Goal: Task Accomplishment & Management: Manage account settings

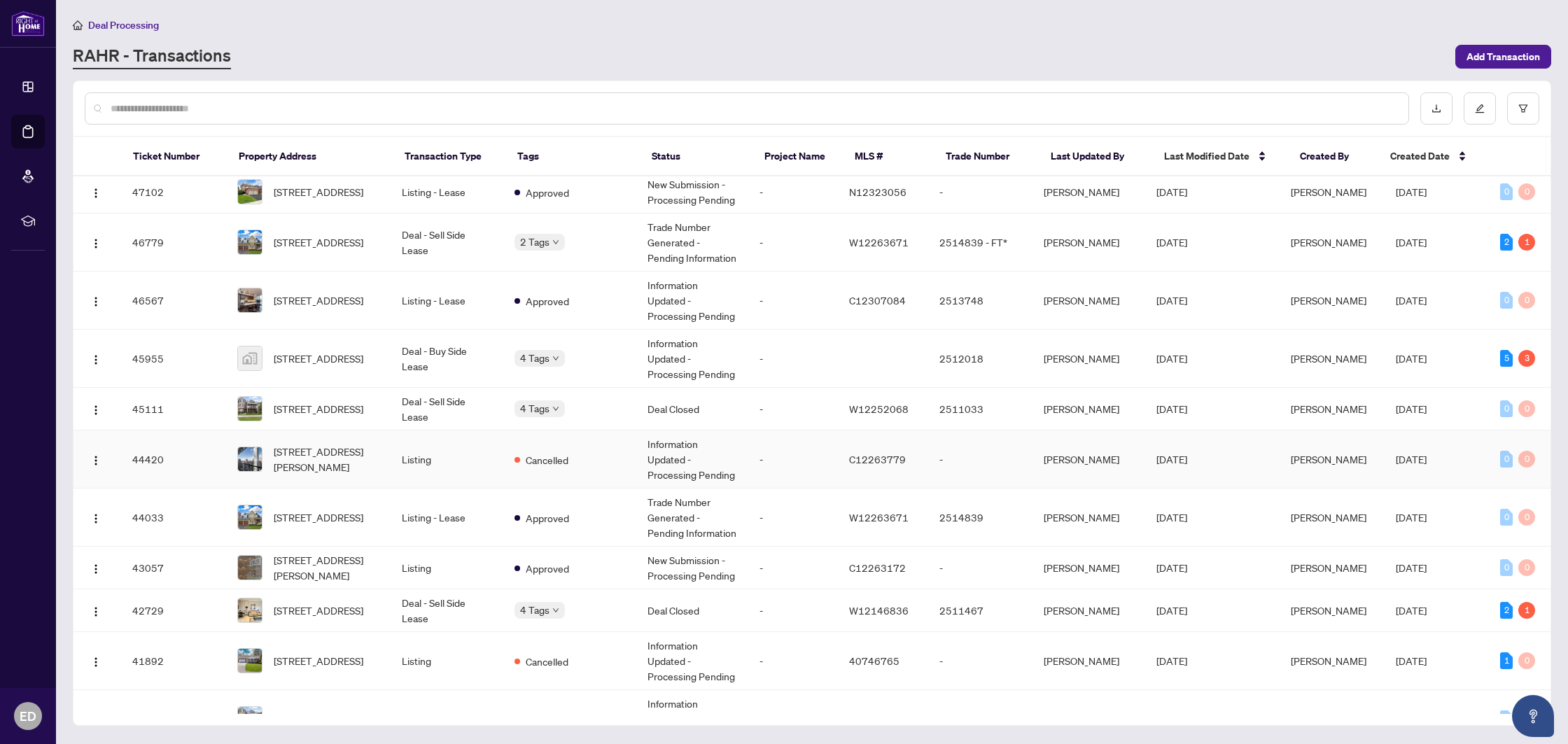
scroll to position [480, 0]
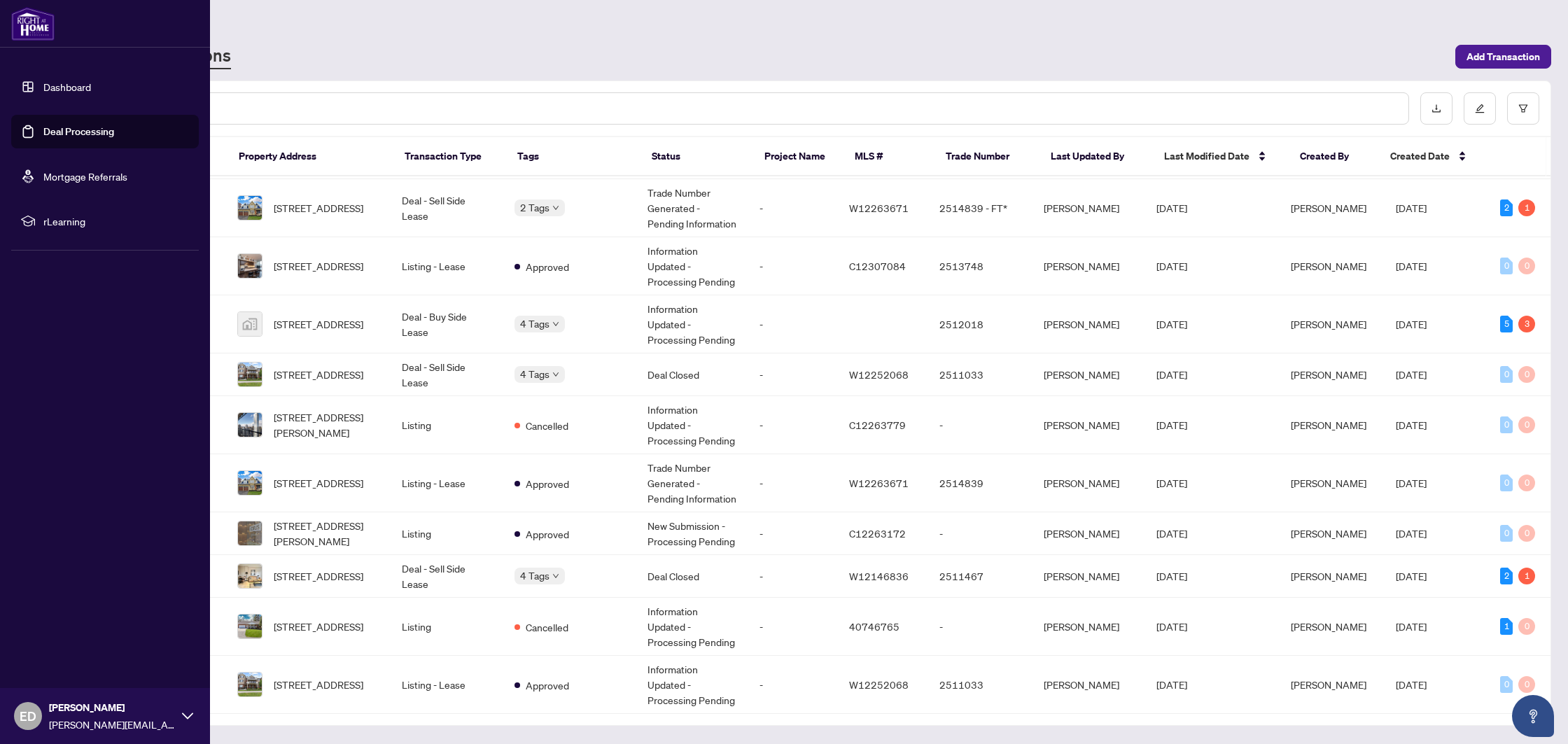
click at [44, 125] on link "Deal Processing" at bounding box center [79, 132] width 70 height 13
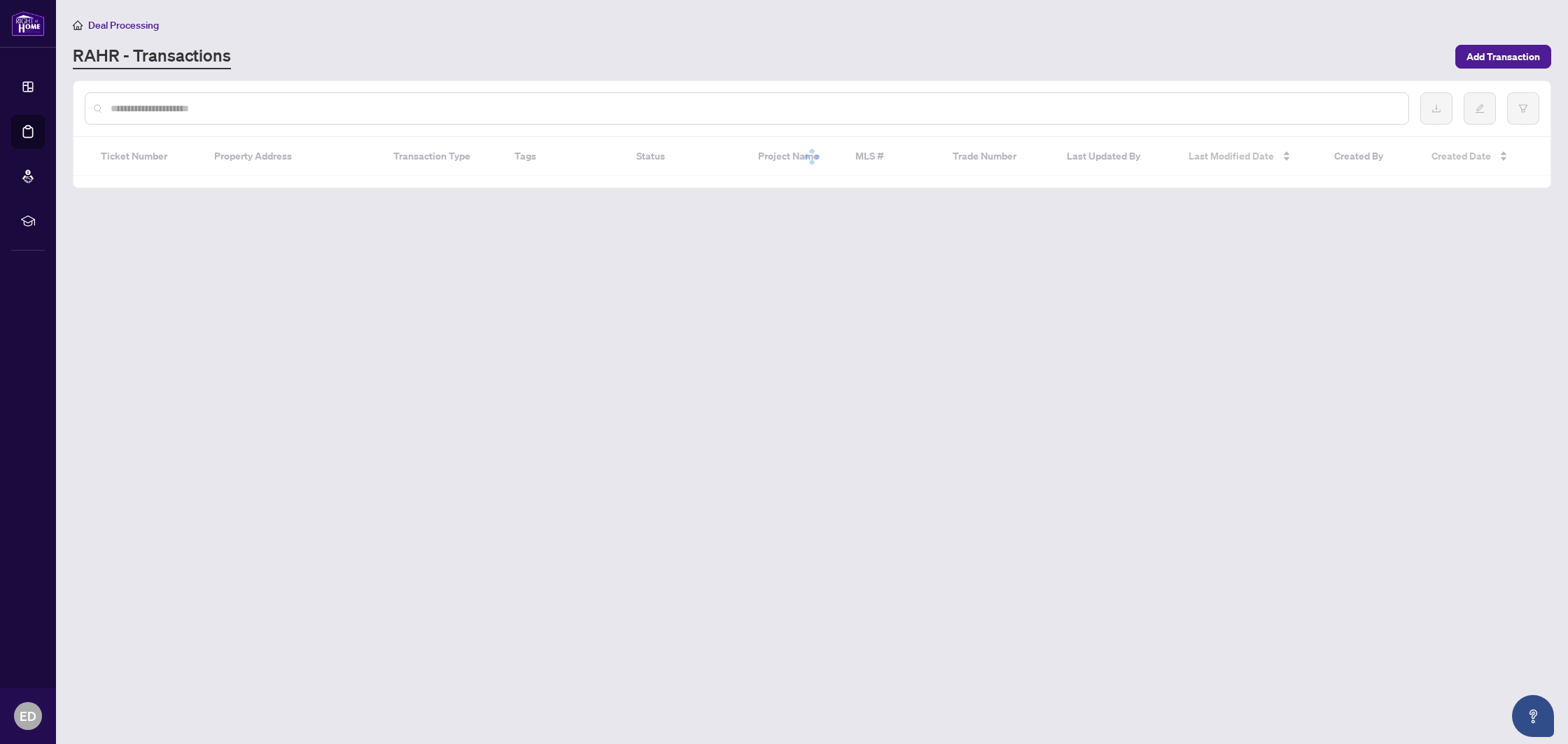
click at [171, 105] on input "text" at bounding box center [753, 108] width 1287 height 16
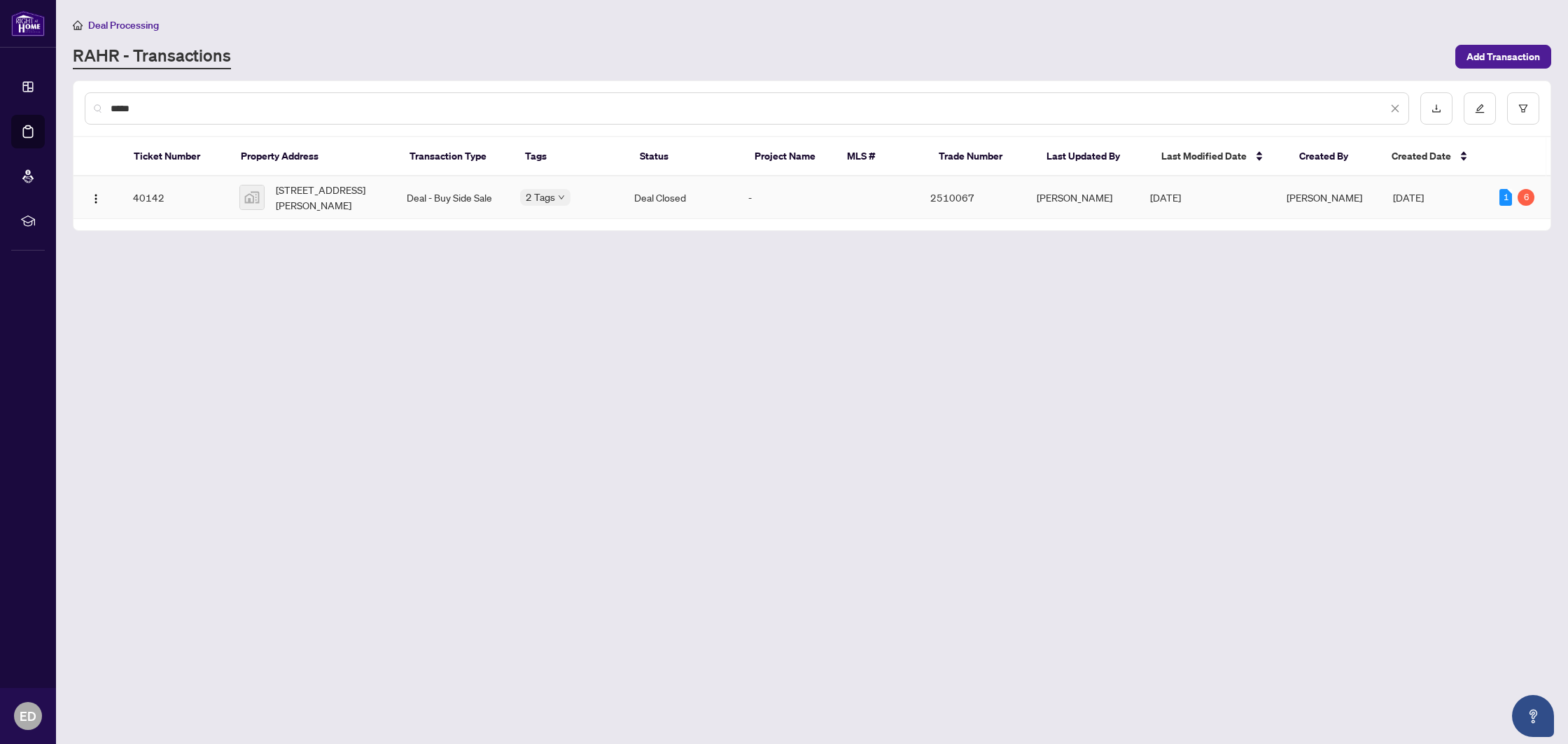
type input "*****"
click at [807, 197] on td "-" at bounding box center [783, 197] width 91 height 43
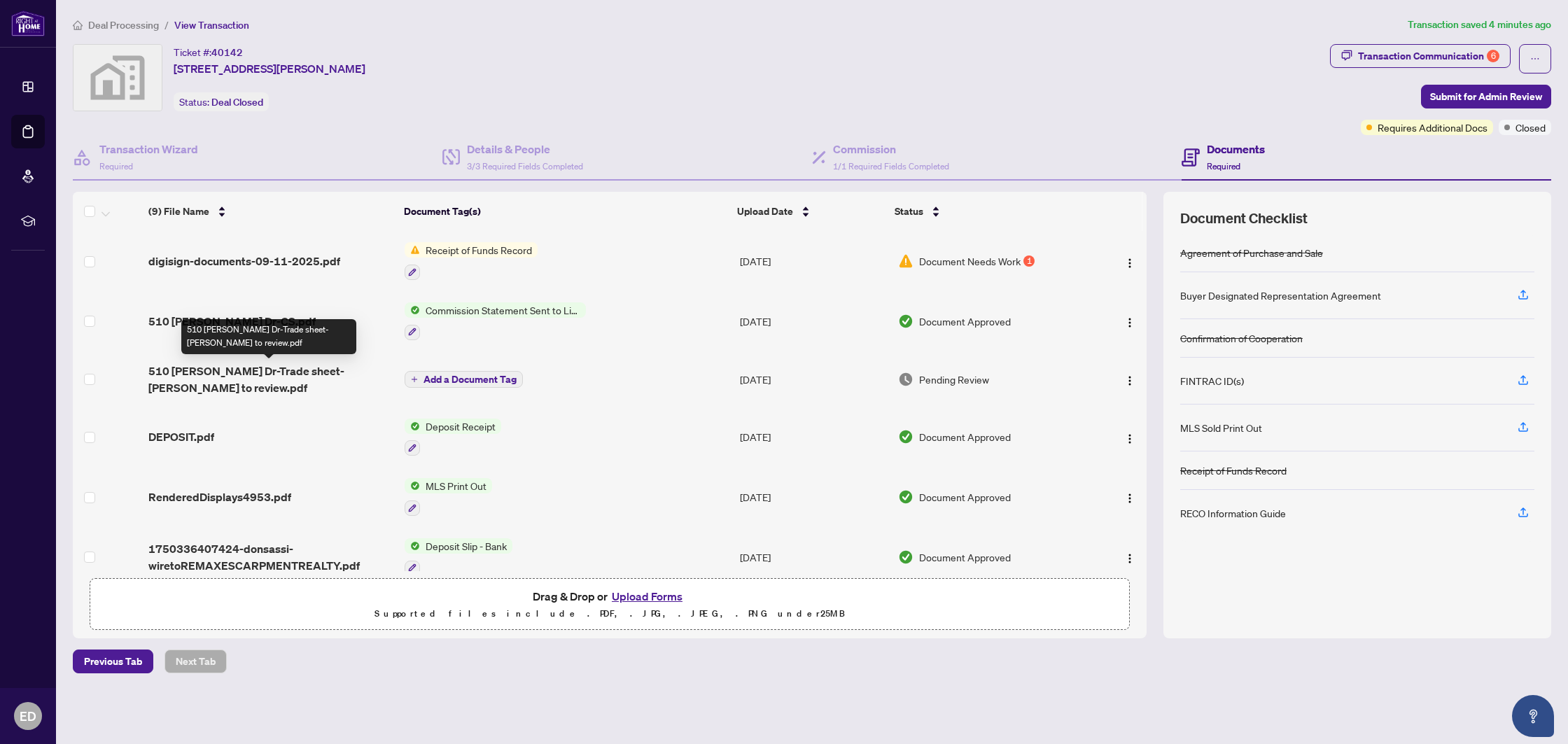
click at [285, 374] on span "510 Anthony Dr-Trade sheet-Elena to review.pdf" at bounding box center [271, 379] width 245 height 33
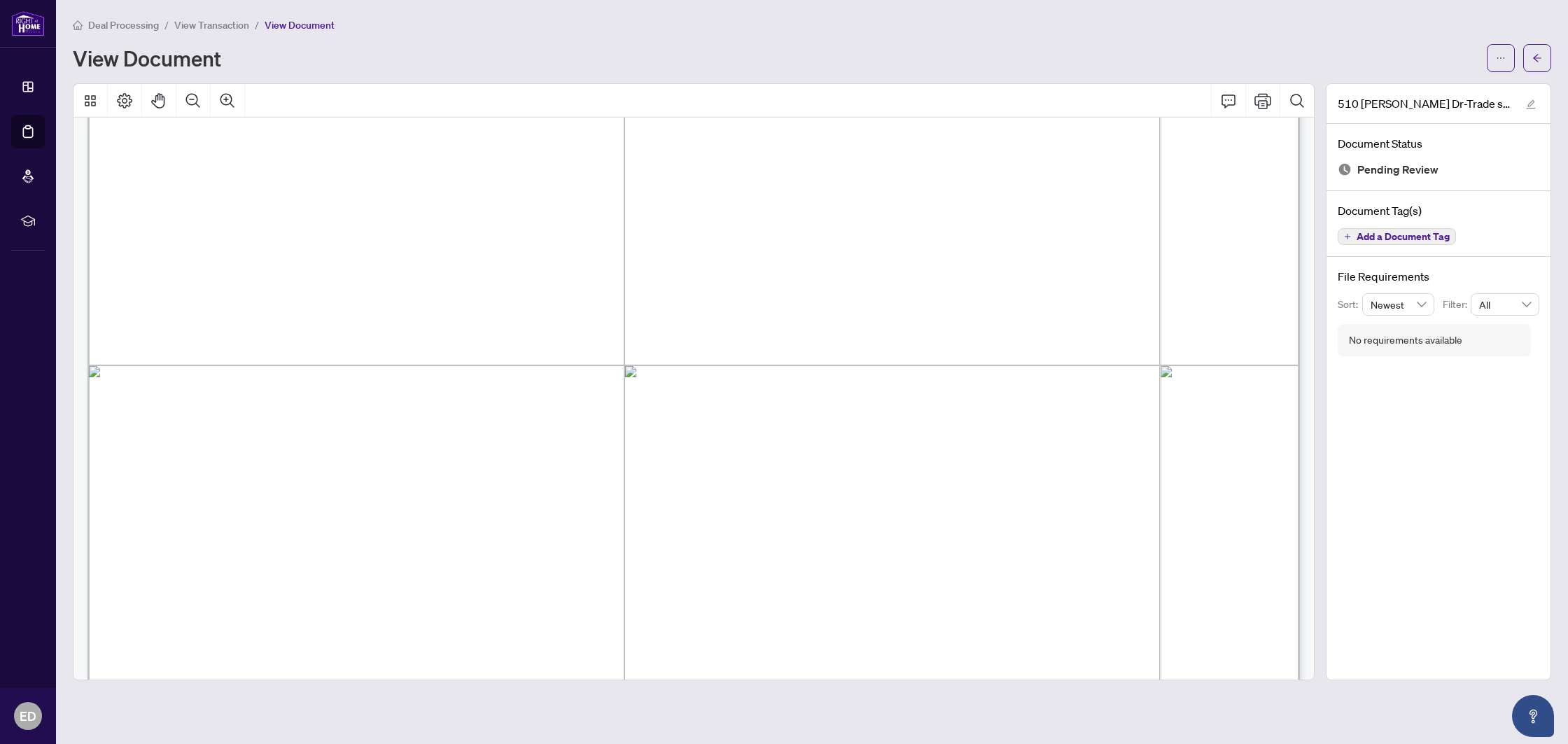
scroll to position [167, 0]
click at [1536, 58] on icon "arrow-left" at bounding box center [1537, 57] width 10 height 10
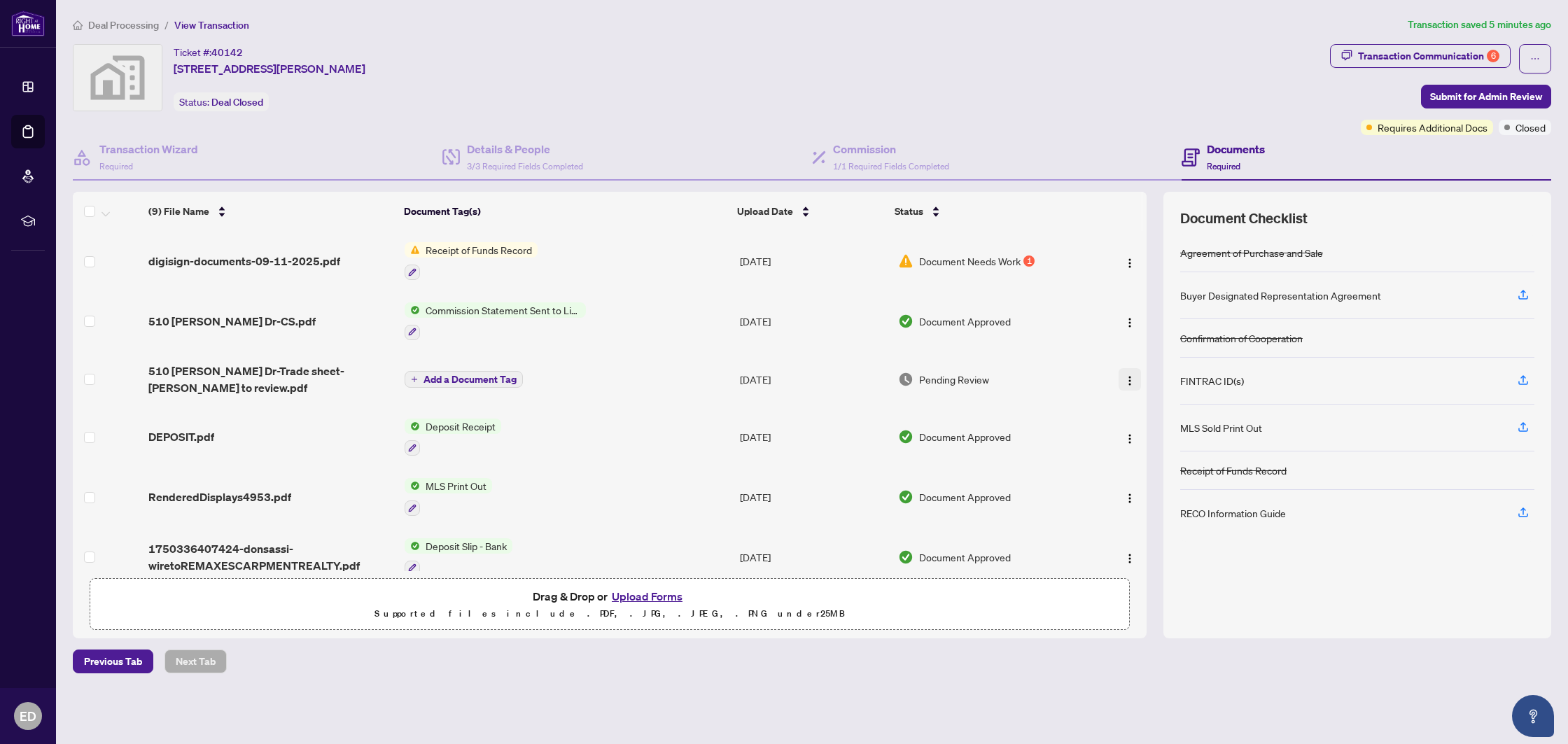
click at [1124, 375] on img "button" at bounding box center [1130, 381] width 11 height 11
click at [1145, 437] on span "Download" at bounding box center [1193, 444] width 133 height 16
click at [219, 260] on span "digisign-documents-09-11-2025.pdf" at bounding box center [244, 261] width 192 height 17
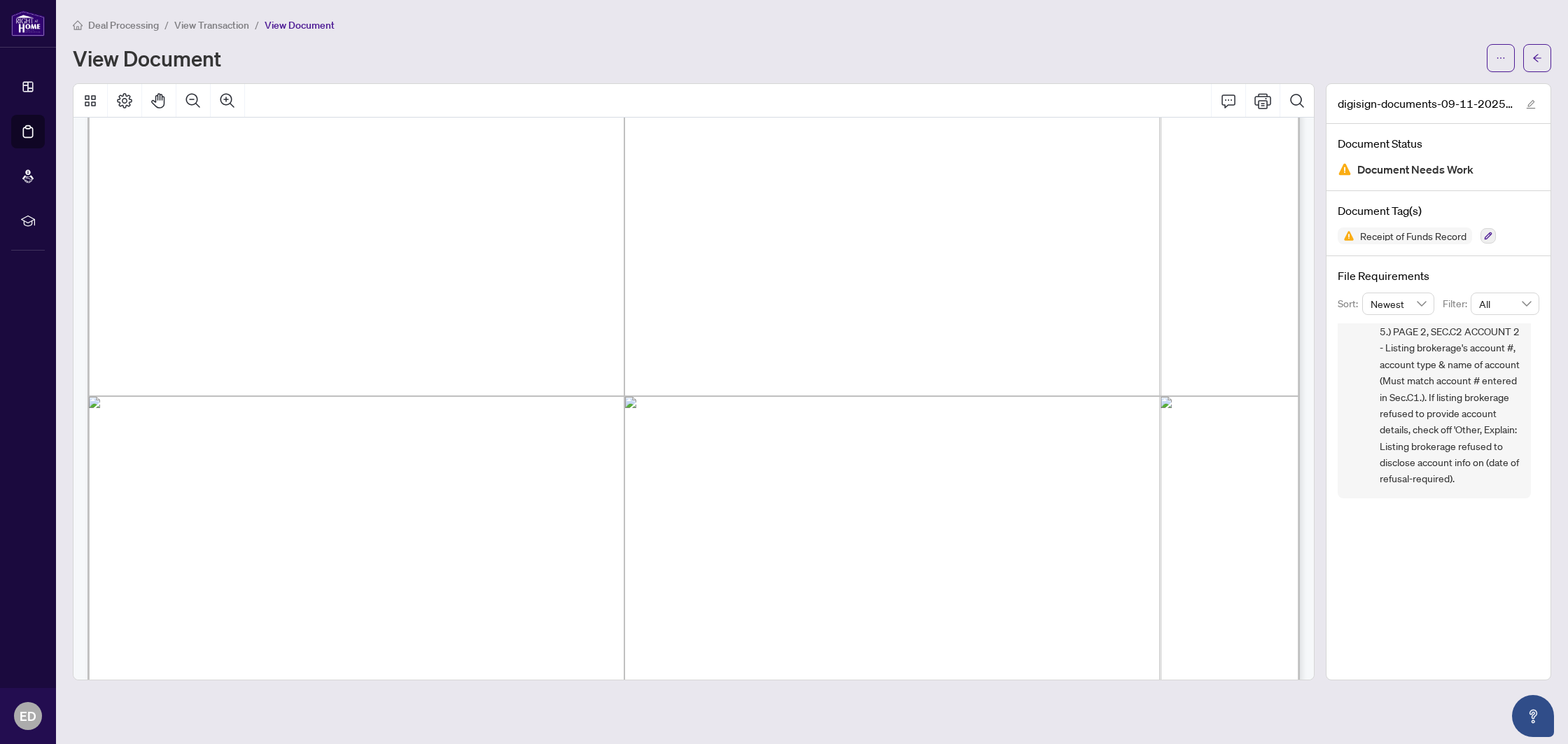
scroll to position [16359, 0]
click at [1500, 54] on icon "ellipsis" at bounding box center [1500, 57] width 10 height 10
click at [1435, 93] on span "Download" at bounding box center [1450, 88] width 107 height 16
drag, startPoint x: 1449, startPoint y: 431, endPoint x: 1400, endPoint y: 445, distance: 51.0
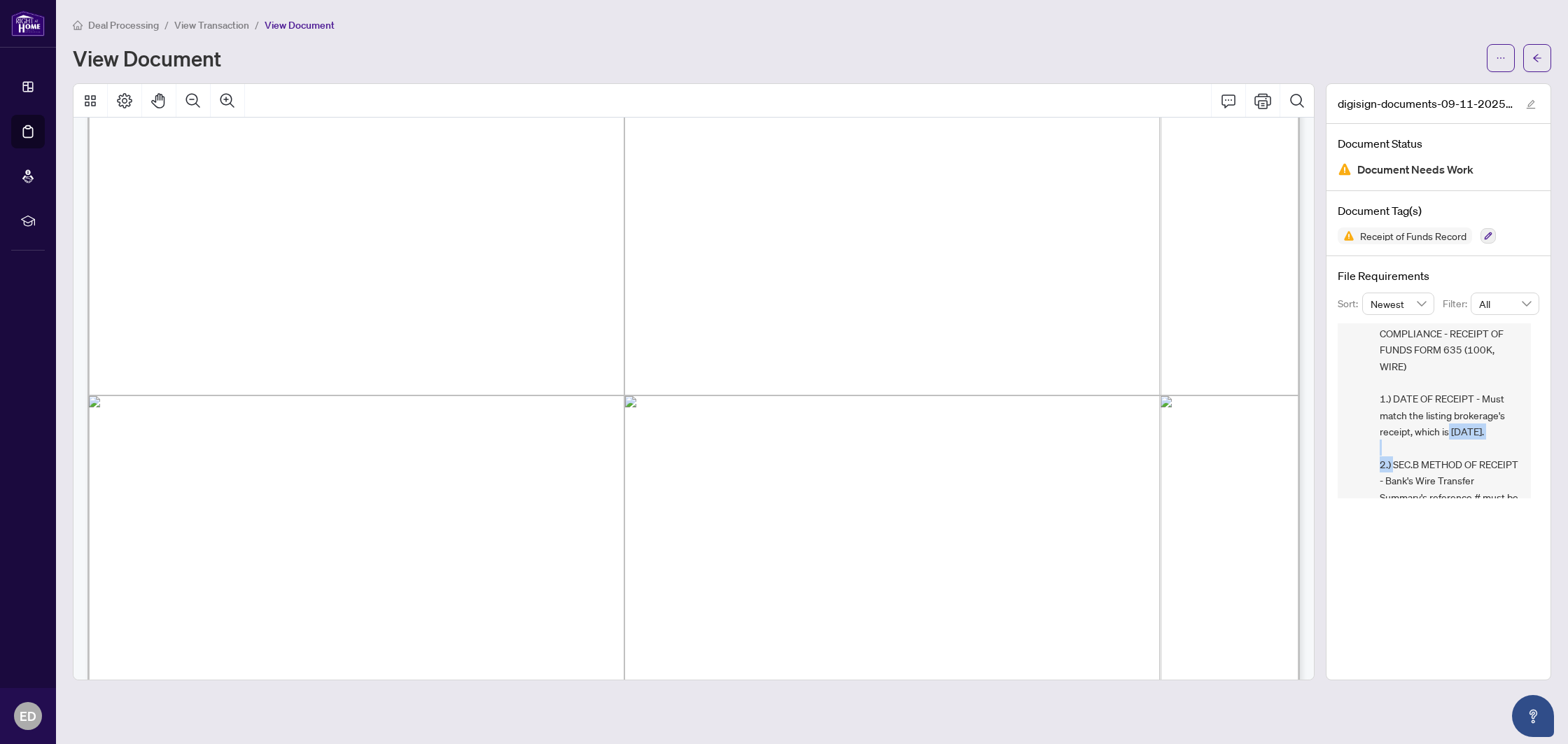
click at [1401, 445] on span "COMPLIANCE - RECEIPT OF FUNDS FORM 635 (100K, WIRE) 1.) DATE OF RECEIPT - Must …" at bounding box center [1449, 652] width 140 height 654
copy span "June 23, 2025"
drag, startPoint x: 1460, startPoint y: 446, endPoint x: 1467, endPoint y: 413, distance: 33.7
click at [1467, 413] on span "COMPLIANCE - RECEIPT OF FUNDS FORM 635 (100K, WIRE) 1.) DATE OF RECEIPT - Must …" at bounding box center [1449, 438] width 140 height 654
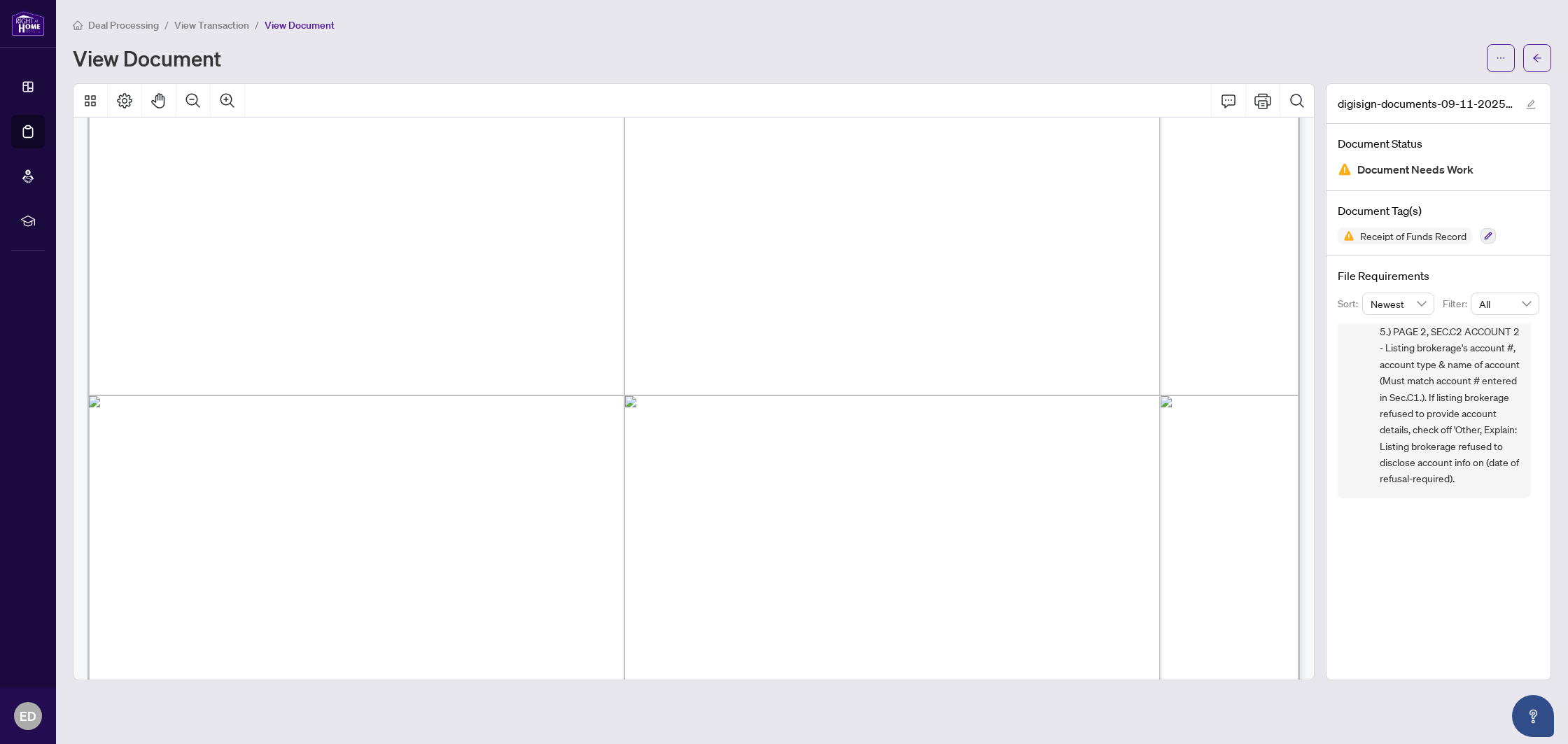
scroll to position [582, 0]
click at [1526, 70] on button "button" at bounding box center [1537, 58] width 28 height 28
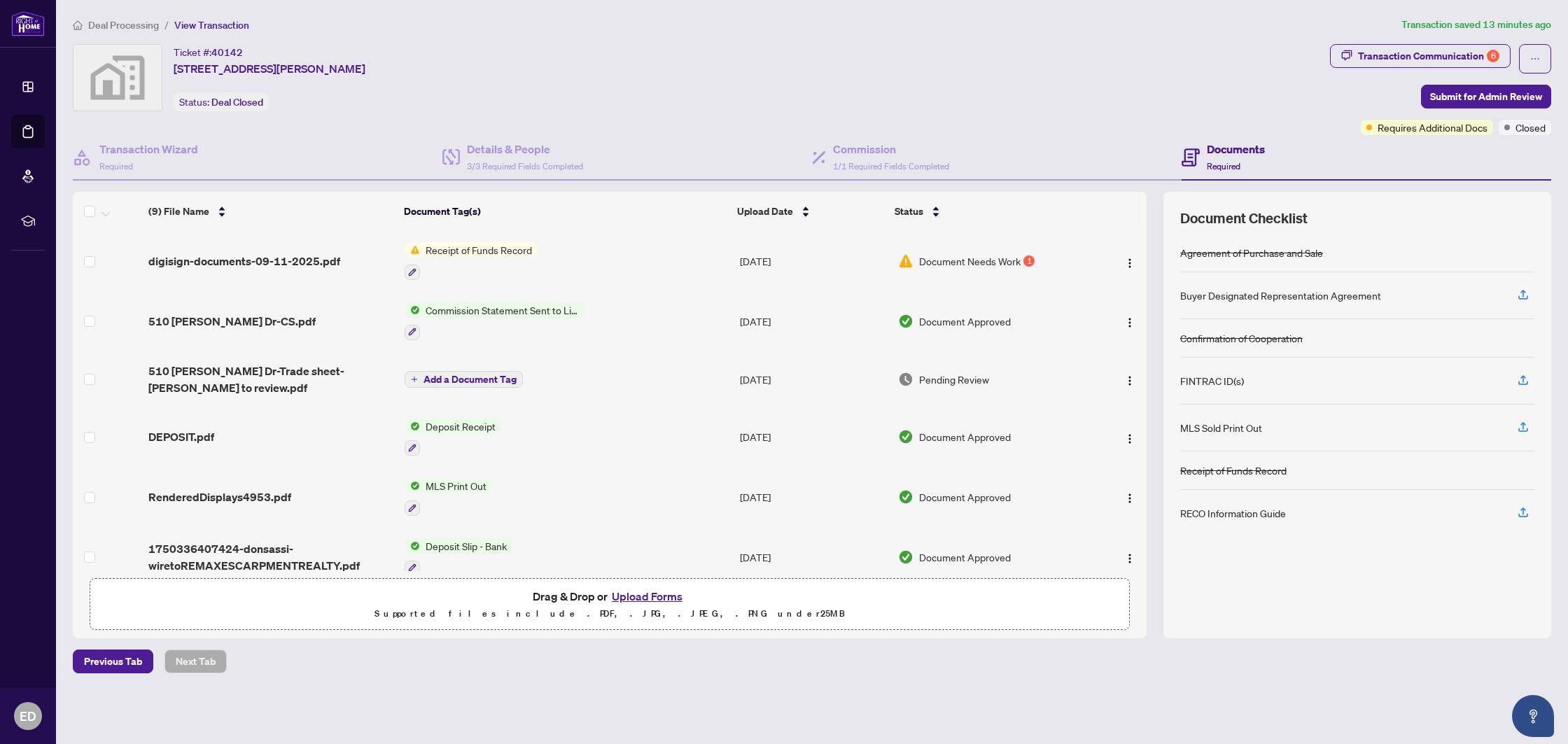
click at [642, 591] on button "Upload Forms" at bounding box center [647, 597] width 79 height 19
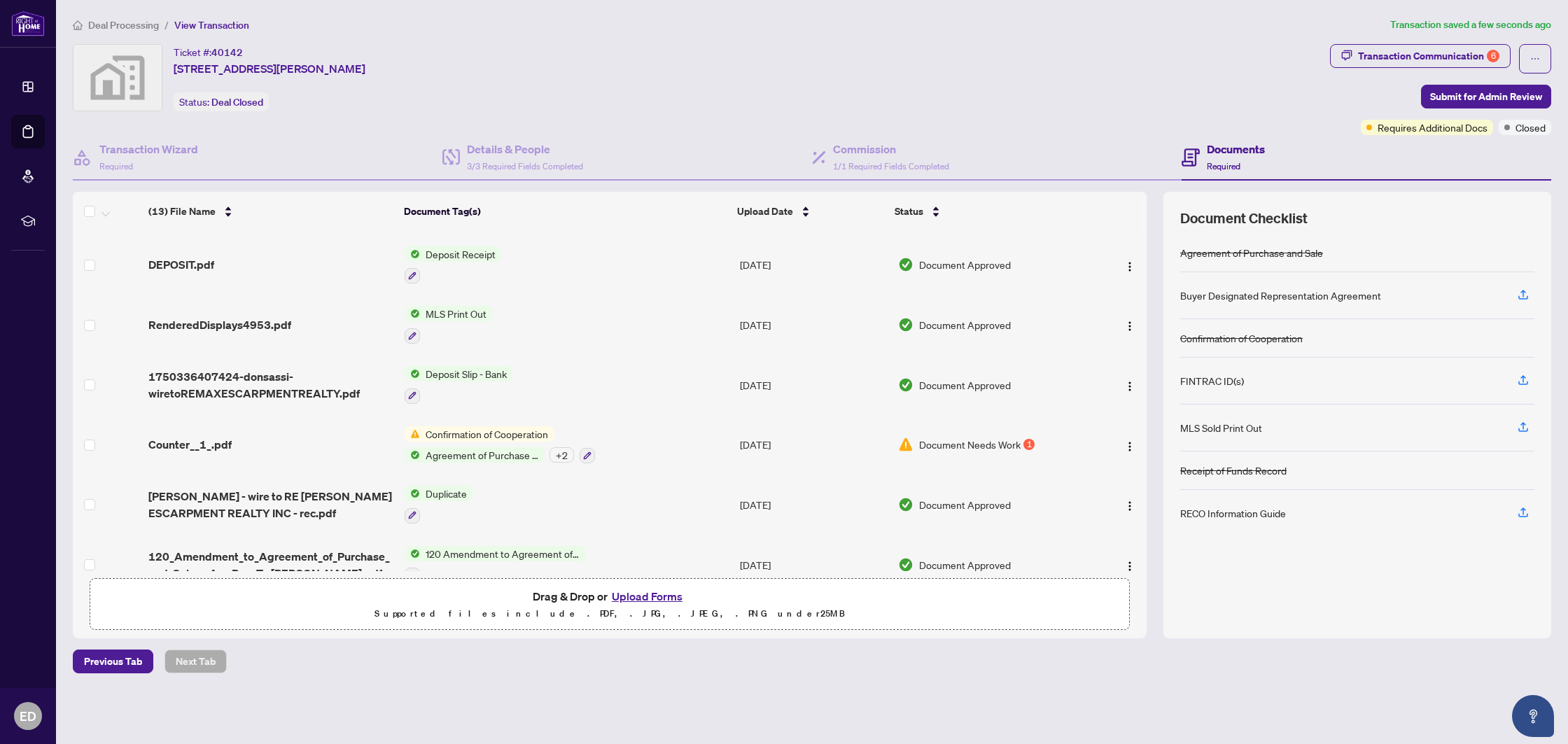
scroll to position [363, 0]
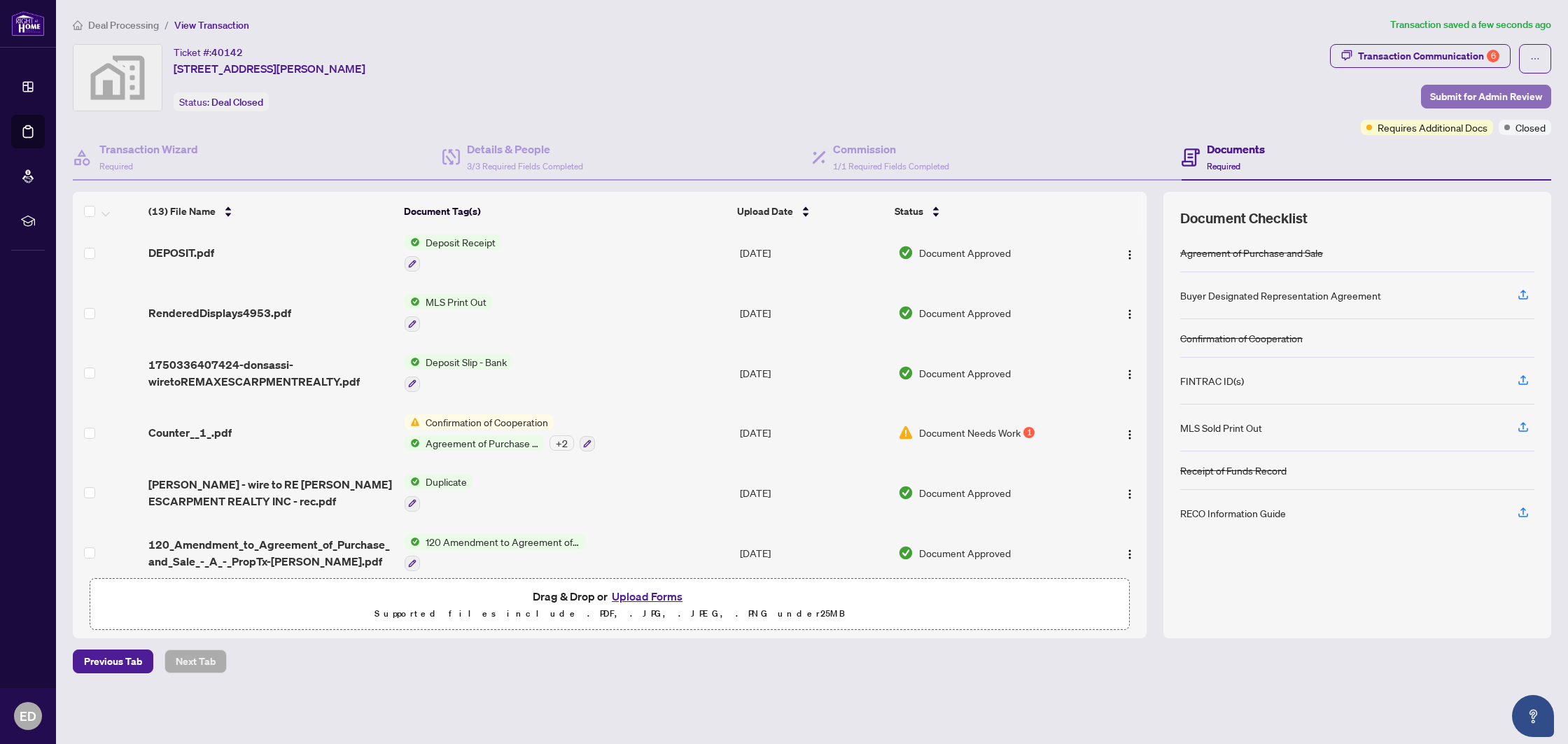
click at [1471, 97] on span "Submit for Admin Review" at bounding box center [1486, 96] width 112 height 22
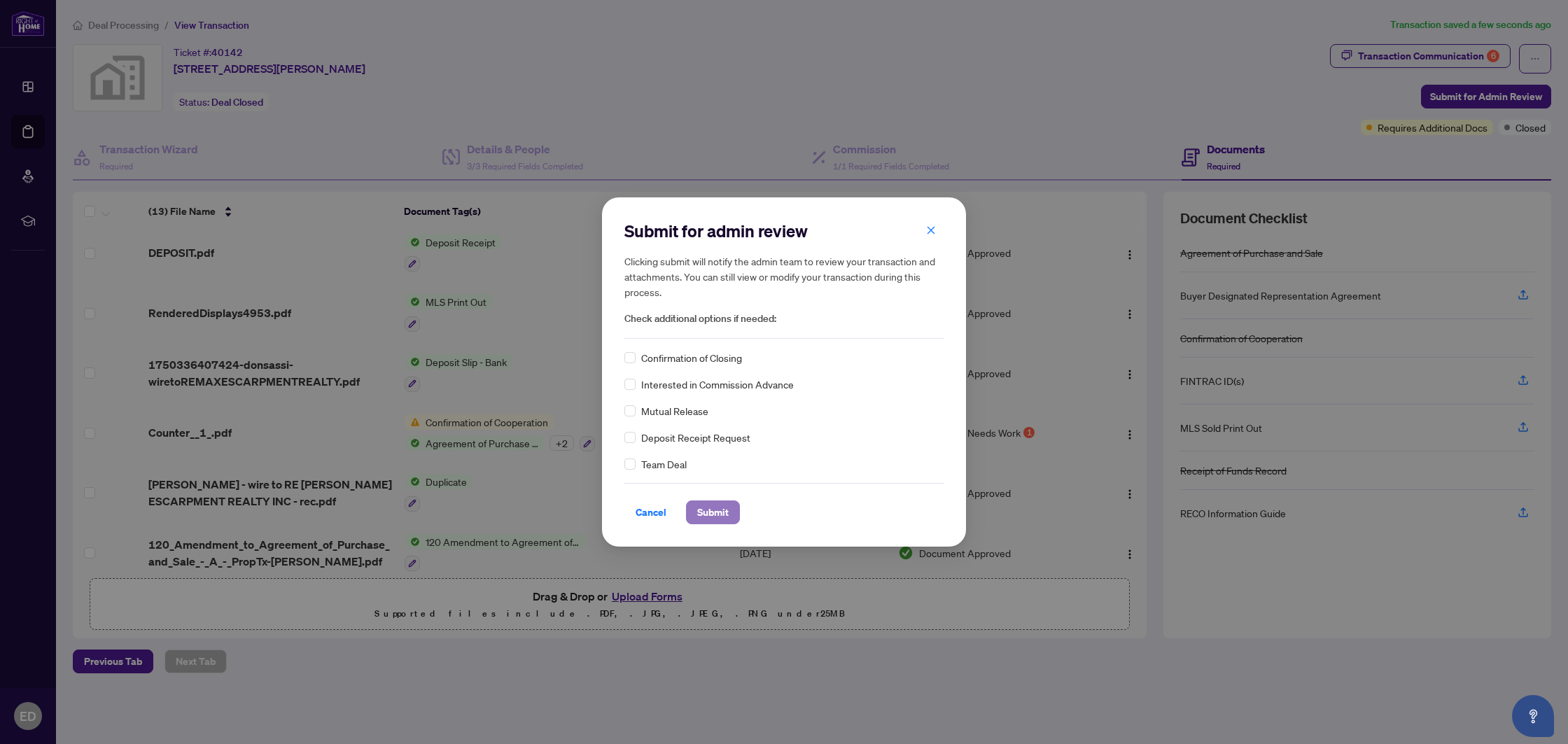
click at [709, 516] on span "Submit" at bounding box center [713, 512] width 32 height 22
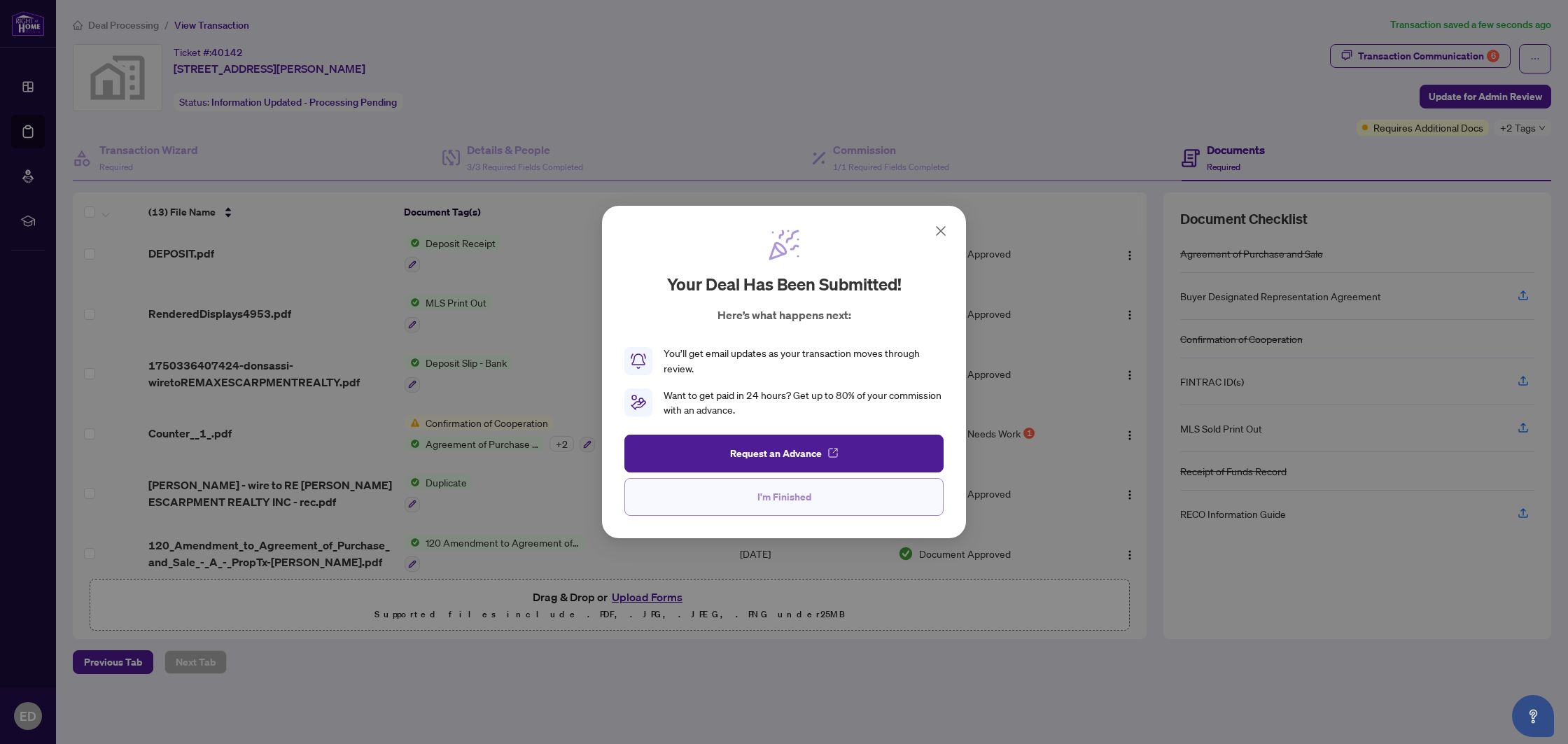
click at [852, 502] on button "I'm Finished" at bounding box center [784, 497] width 320 height 38
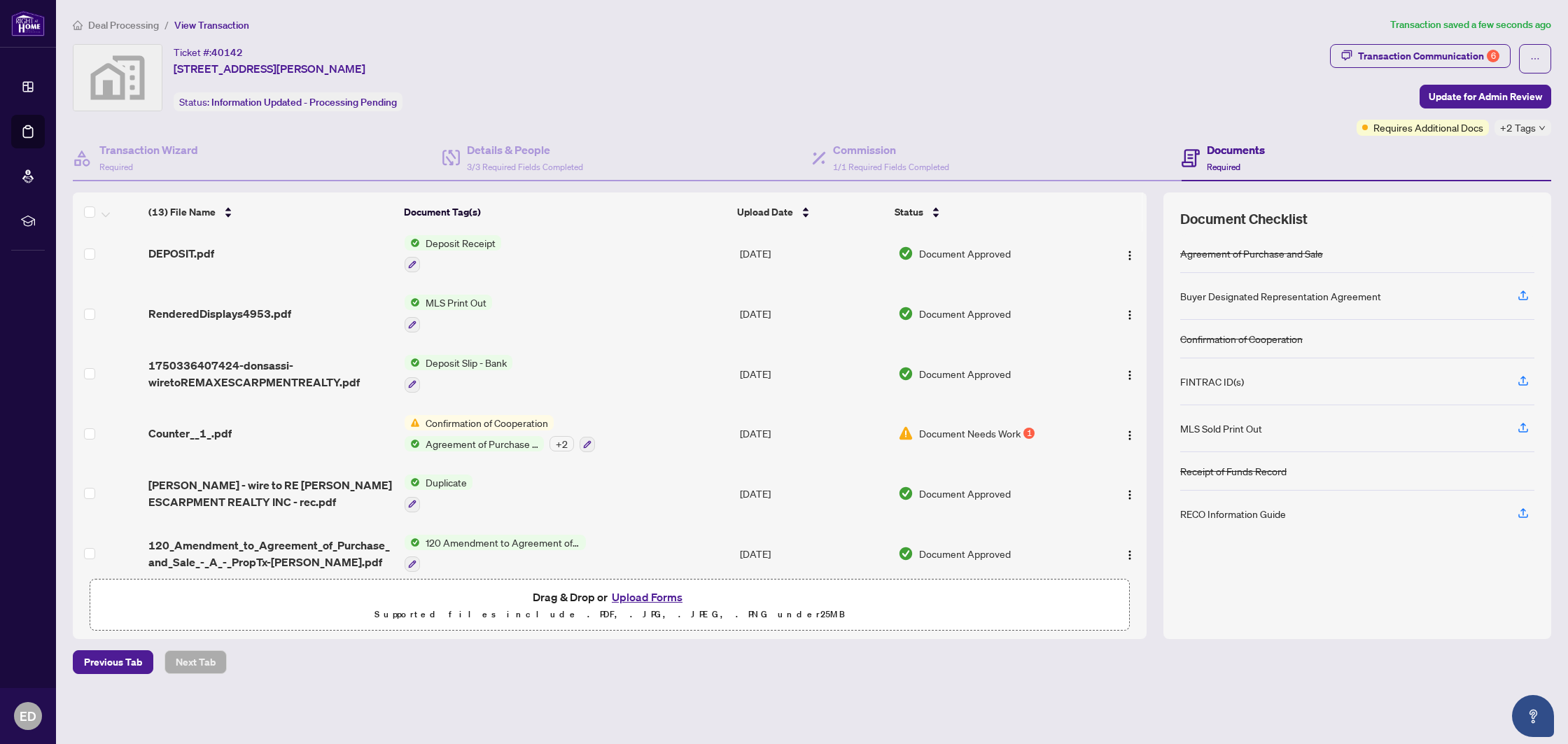
click at [499, 415] on span "Confirmation of Cooperation" at bounding box center [487, 422] width 133 height 16
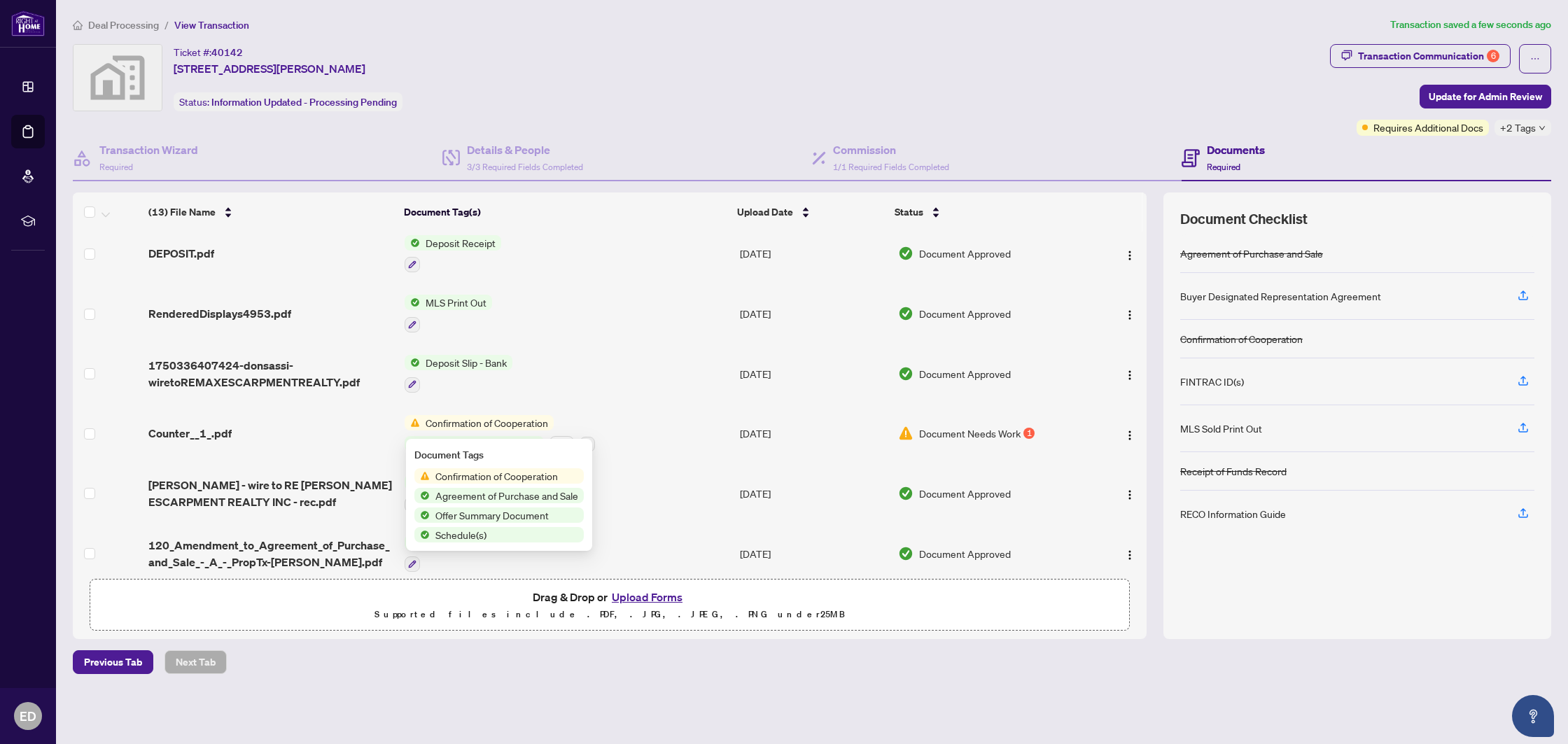
click at [198, 425] on span "Counter__1_.pdf" at bounding box center [190, 434] width 83 height 17
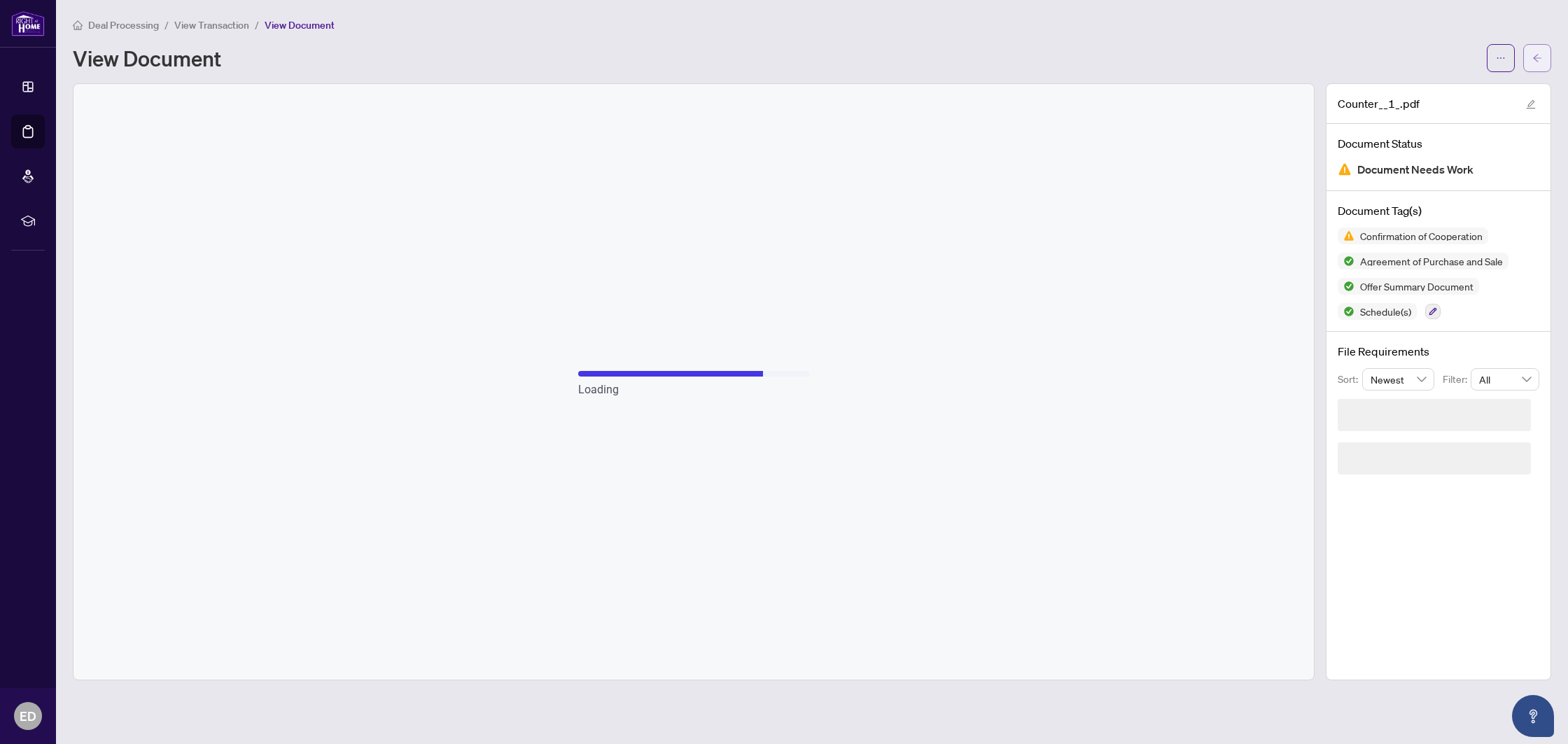
click at [1531, 68] on button "button" at bounding box center [1537, 58] width 28 height 28
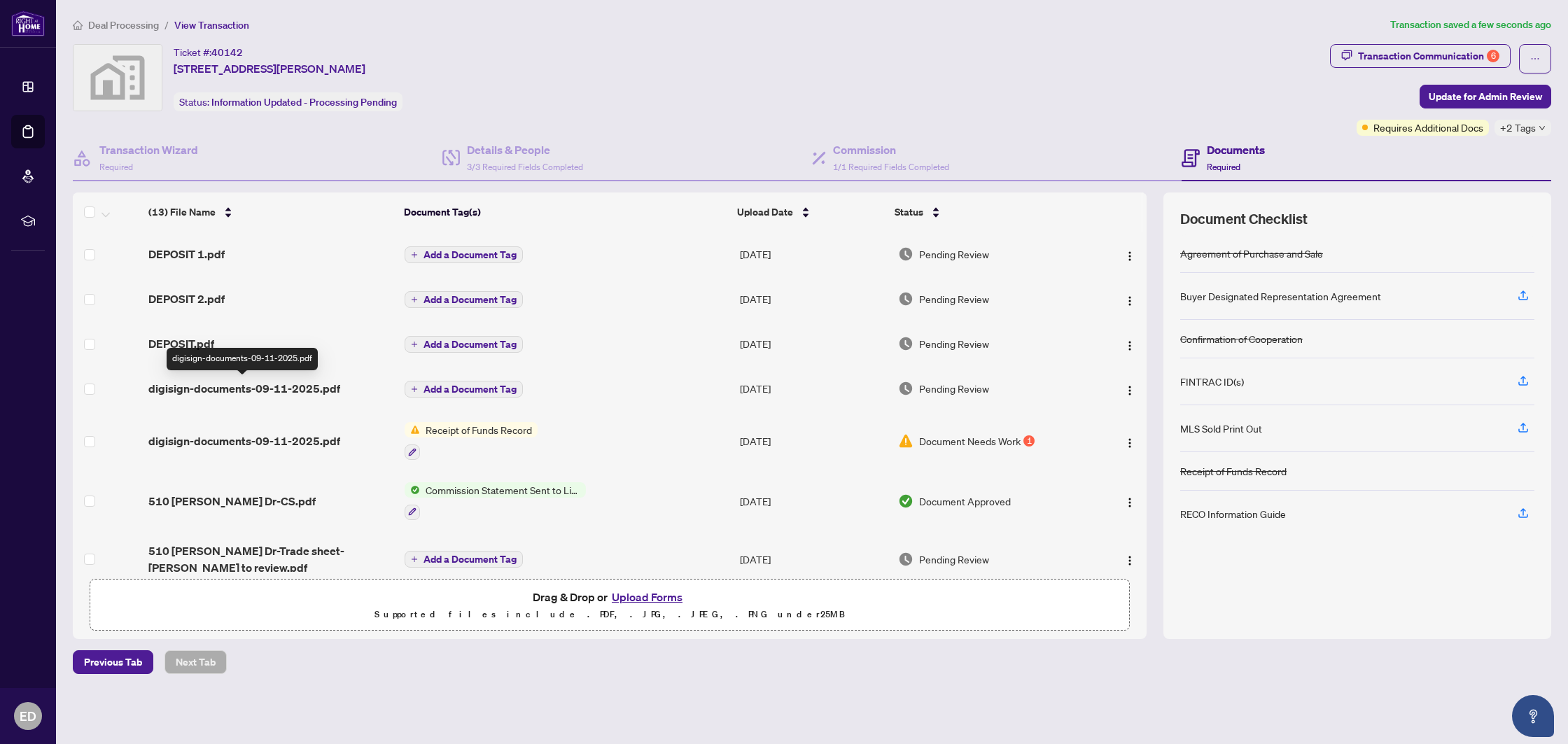
click at [236, 386] on span "digisign-documents-09-11-2025.pdf" at bounding box center [244, 388] width 192 height 17
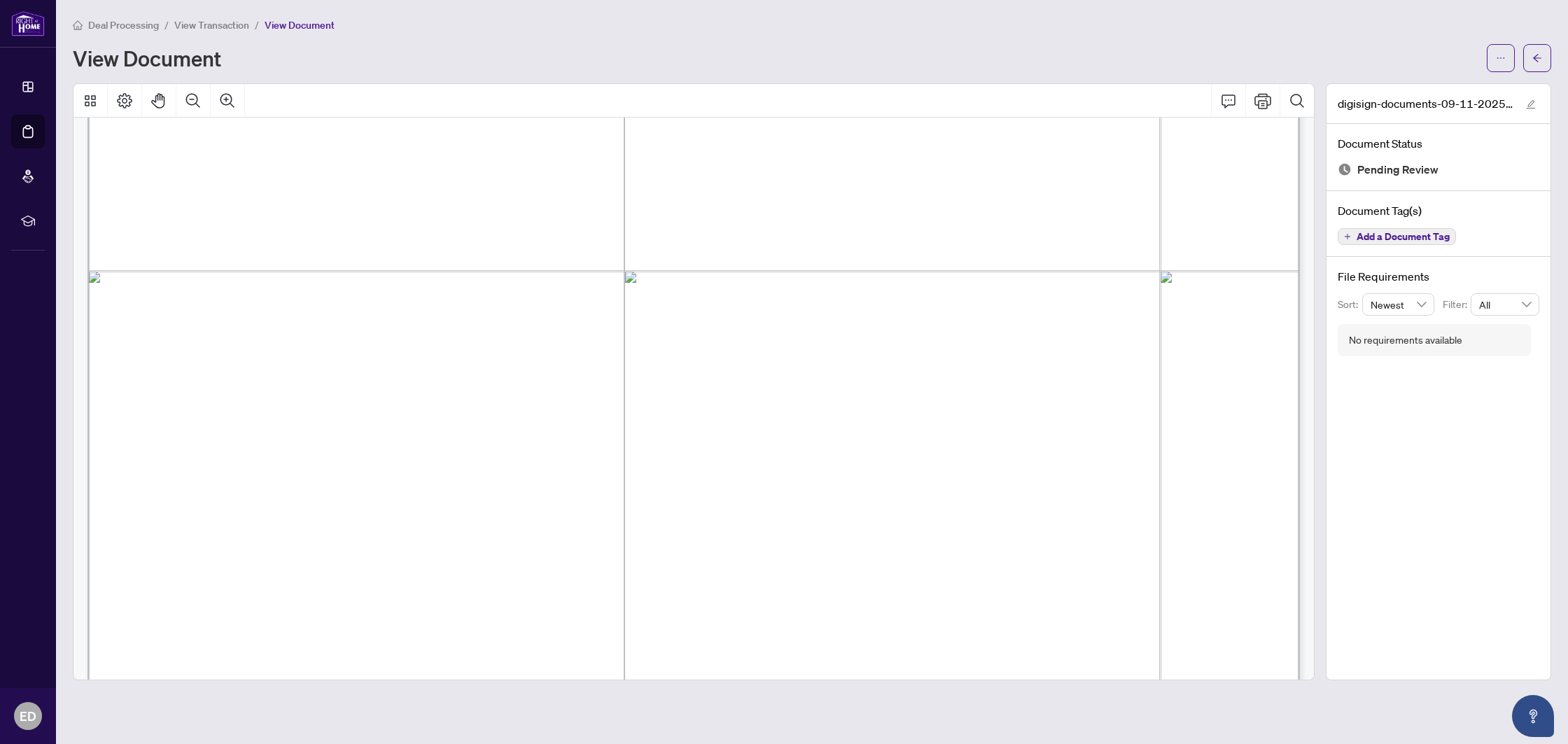
scroll to position [18629, 0]
click at [1536, 68] on span "button" at bounding box center [1537, 58] width 10 height 22
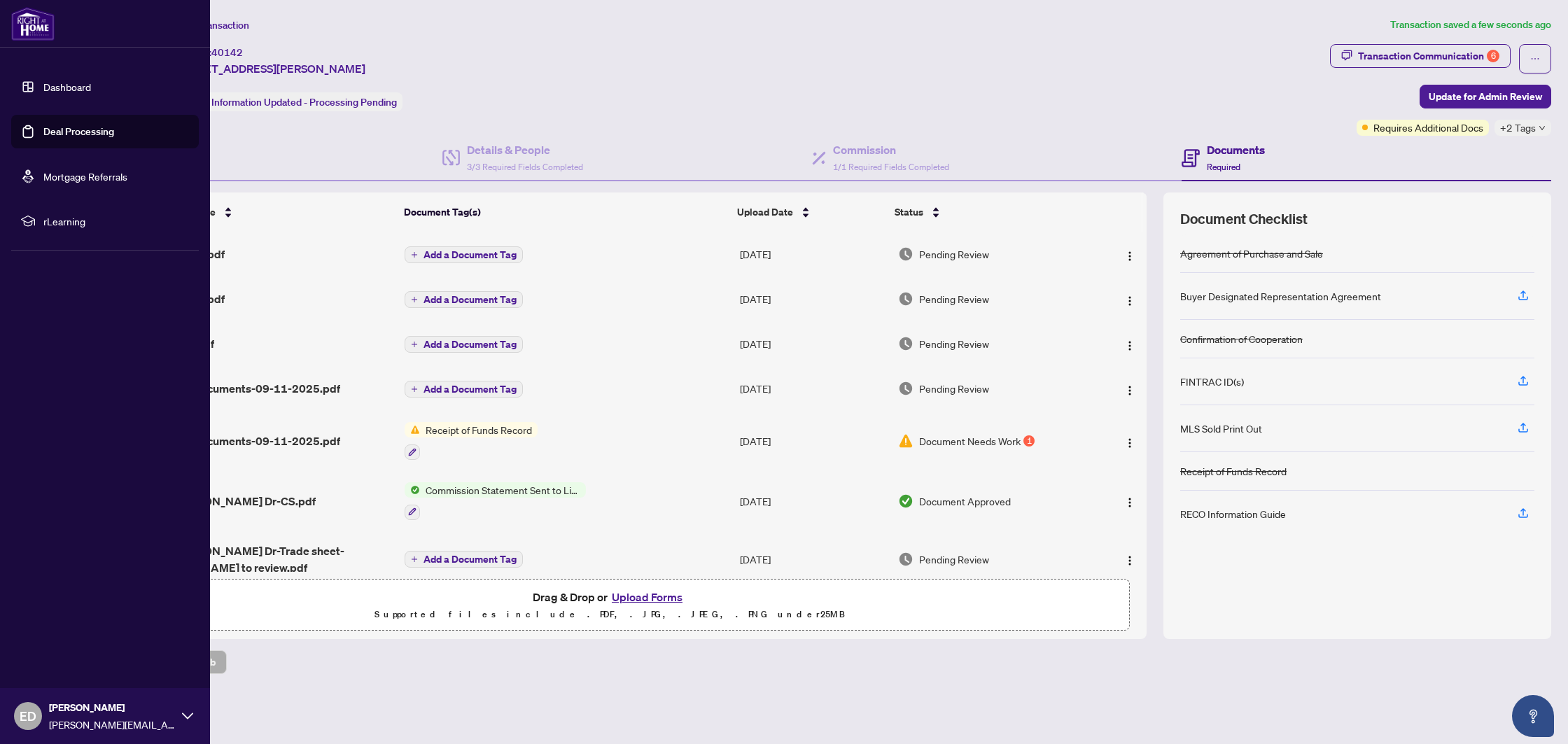
click at [65, 133] on link "Deal Processing" at bounding box center [79, 132] width 70 height 13
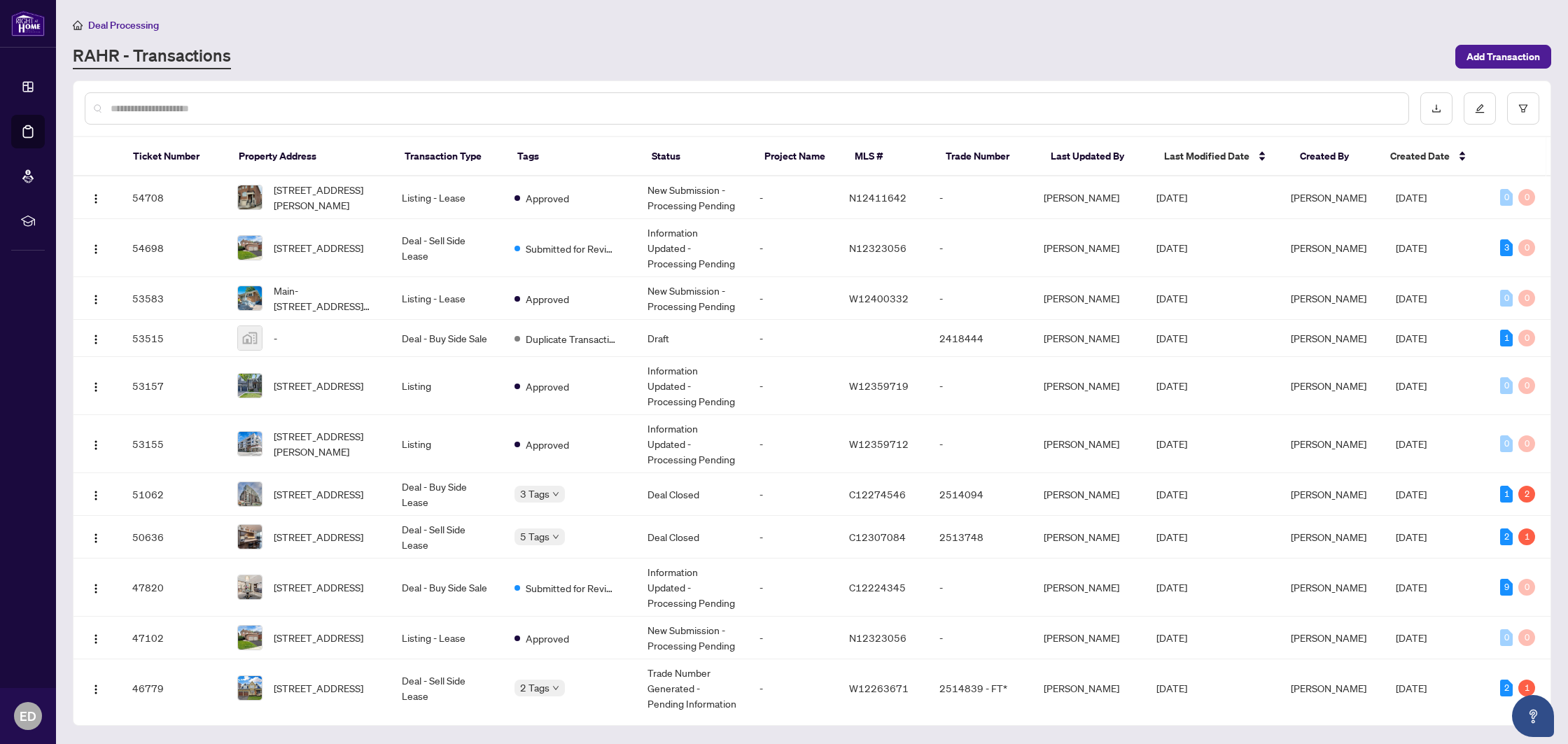
click at [228, 112] on input "text" at bounding box center [753, 108] width 1287 height 16
type input "***"
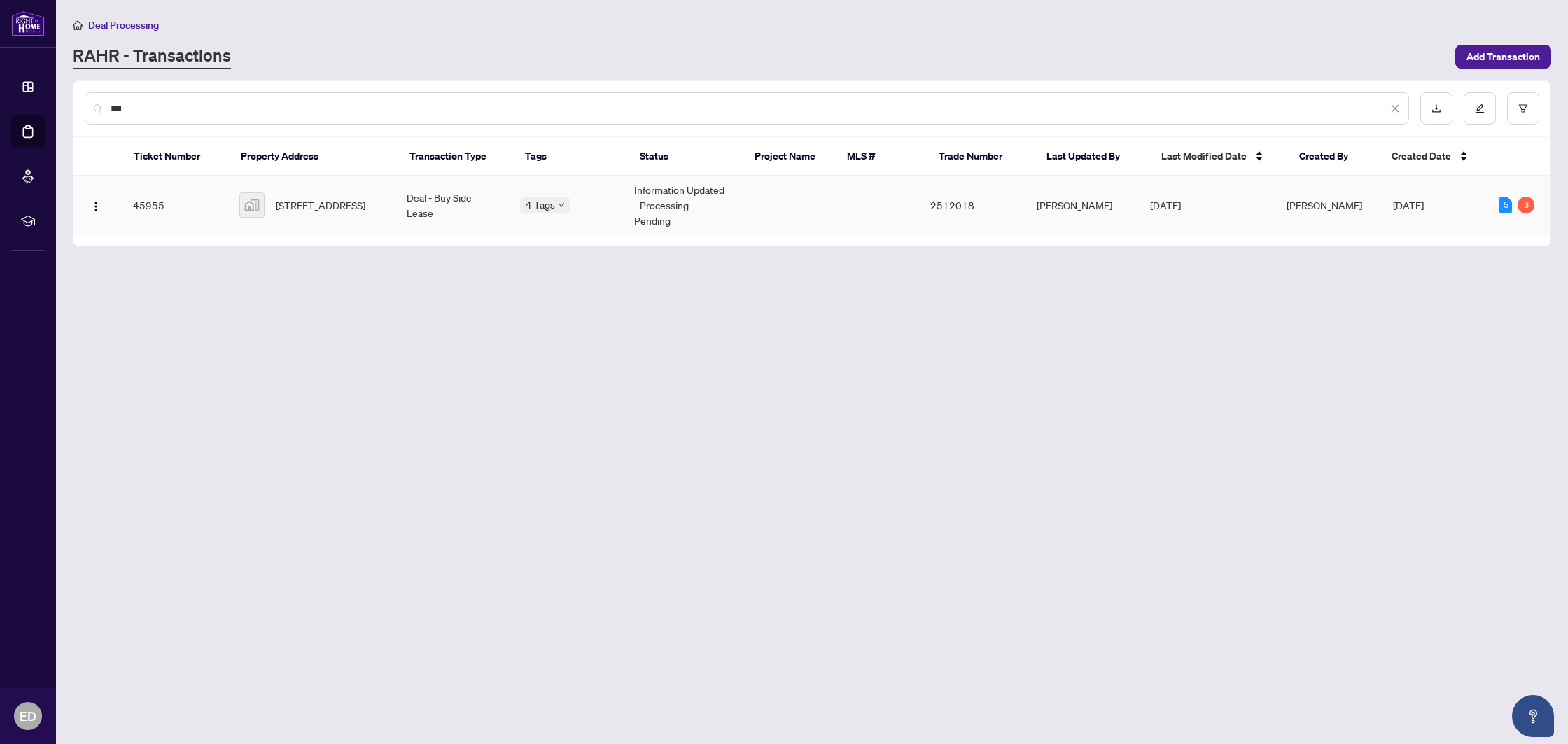
click at [827, 201] on td "-" at bounding box center [783, 205] width 91 height 58
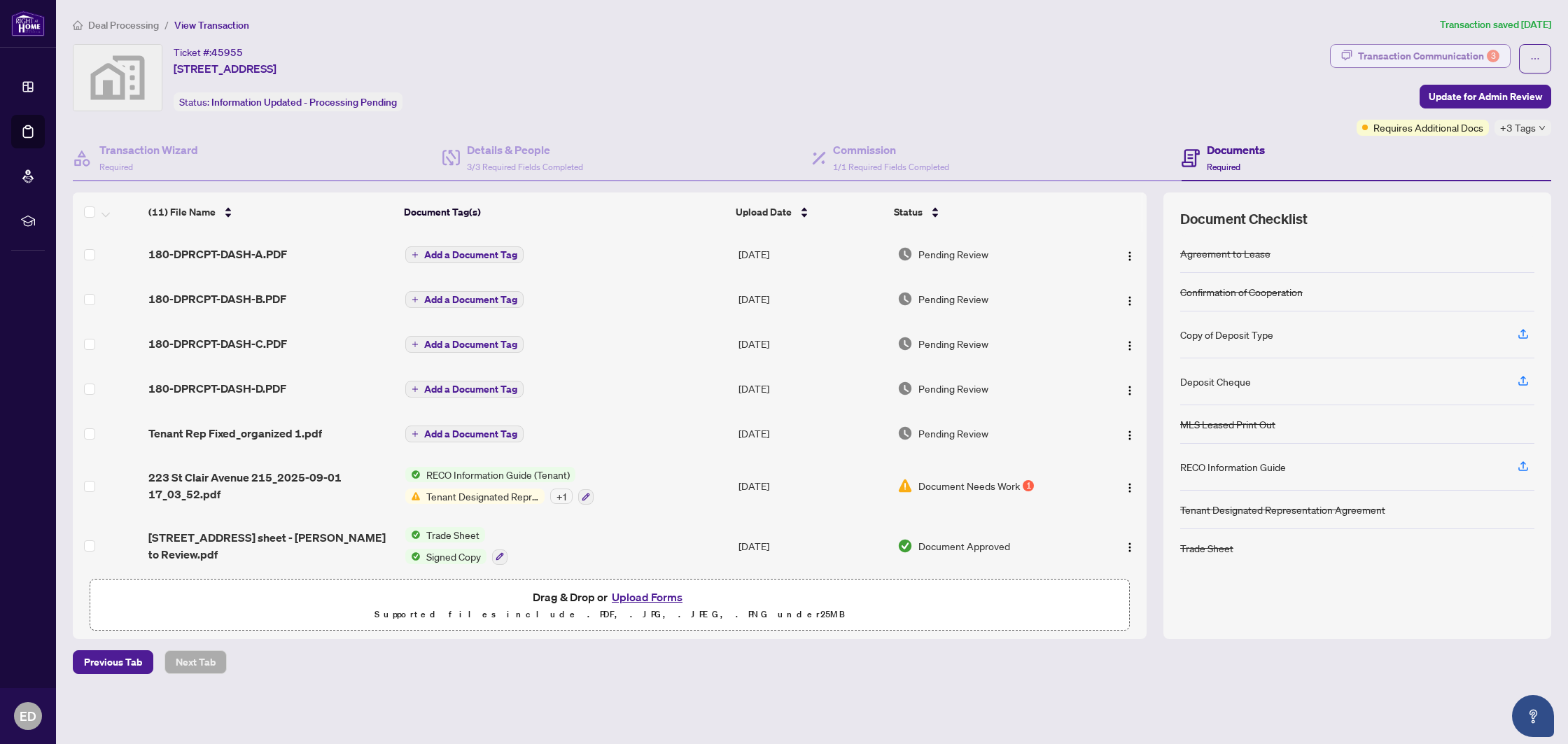
click at [1401, 50] on div "Transaction Communication 3" at bounding box center [1429, 56] width 142 height 22
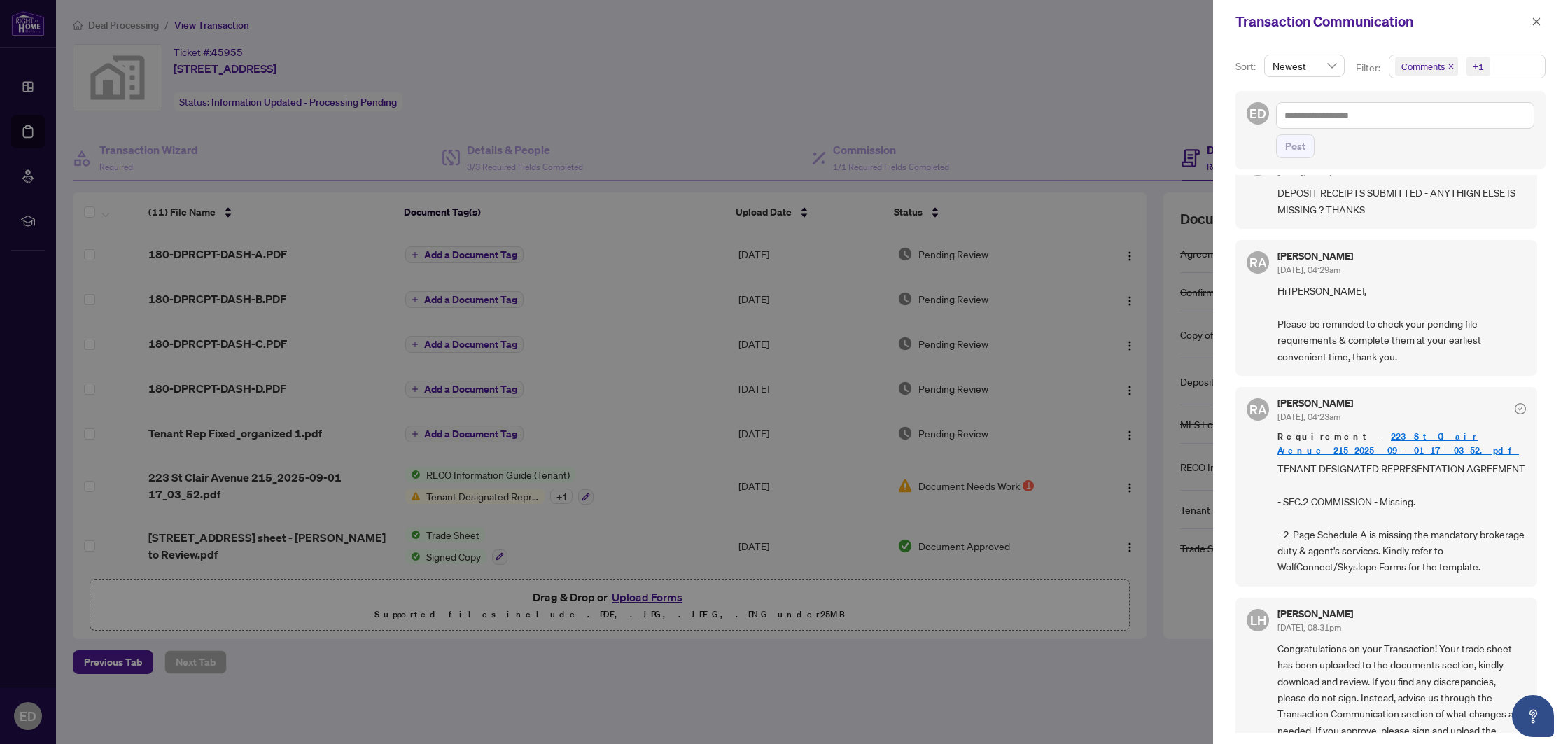
scroll to position [111, 0]
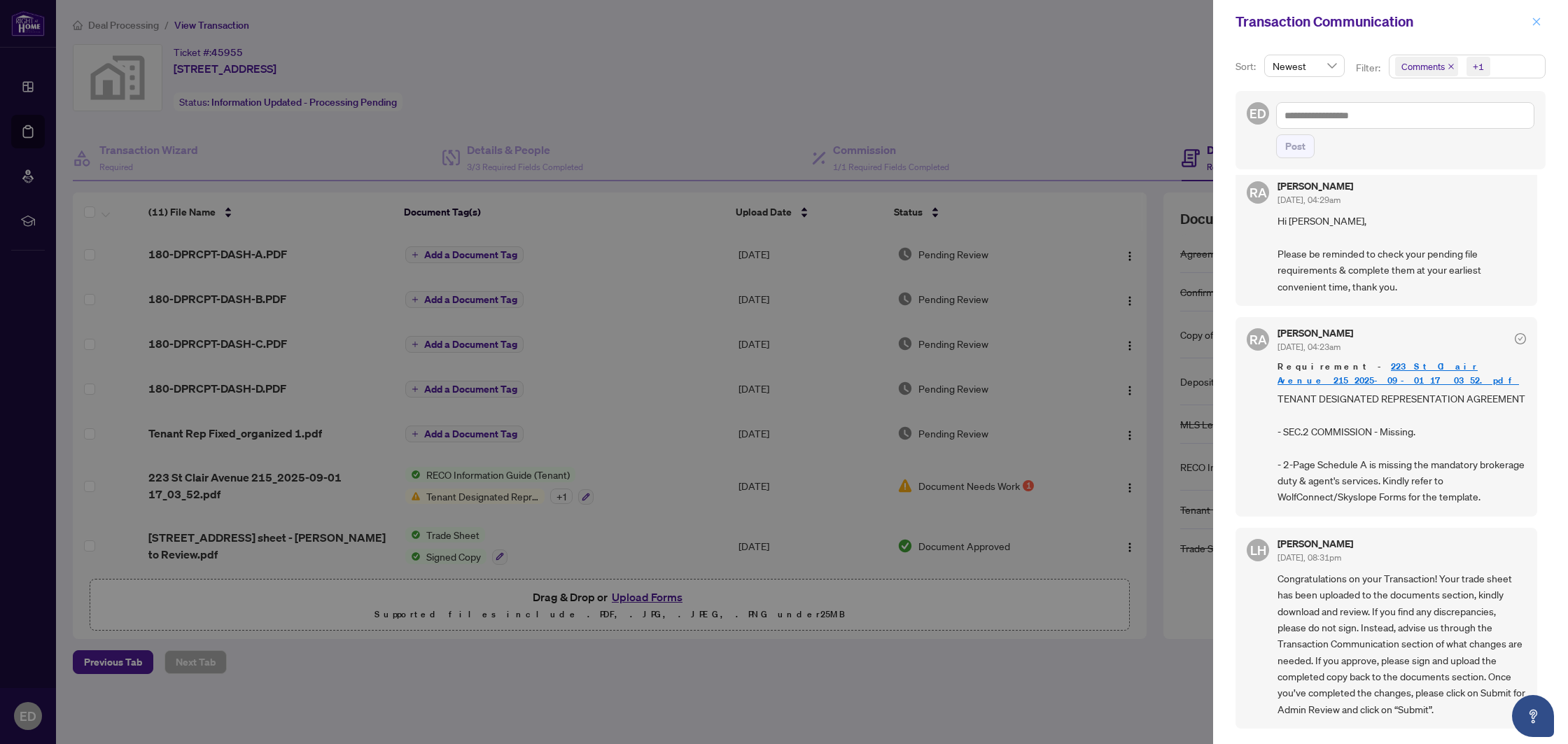
click at [1533, 25] on icon "close" at bounding box center [1536, 21] width 10 height 10
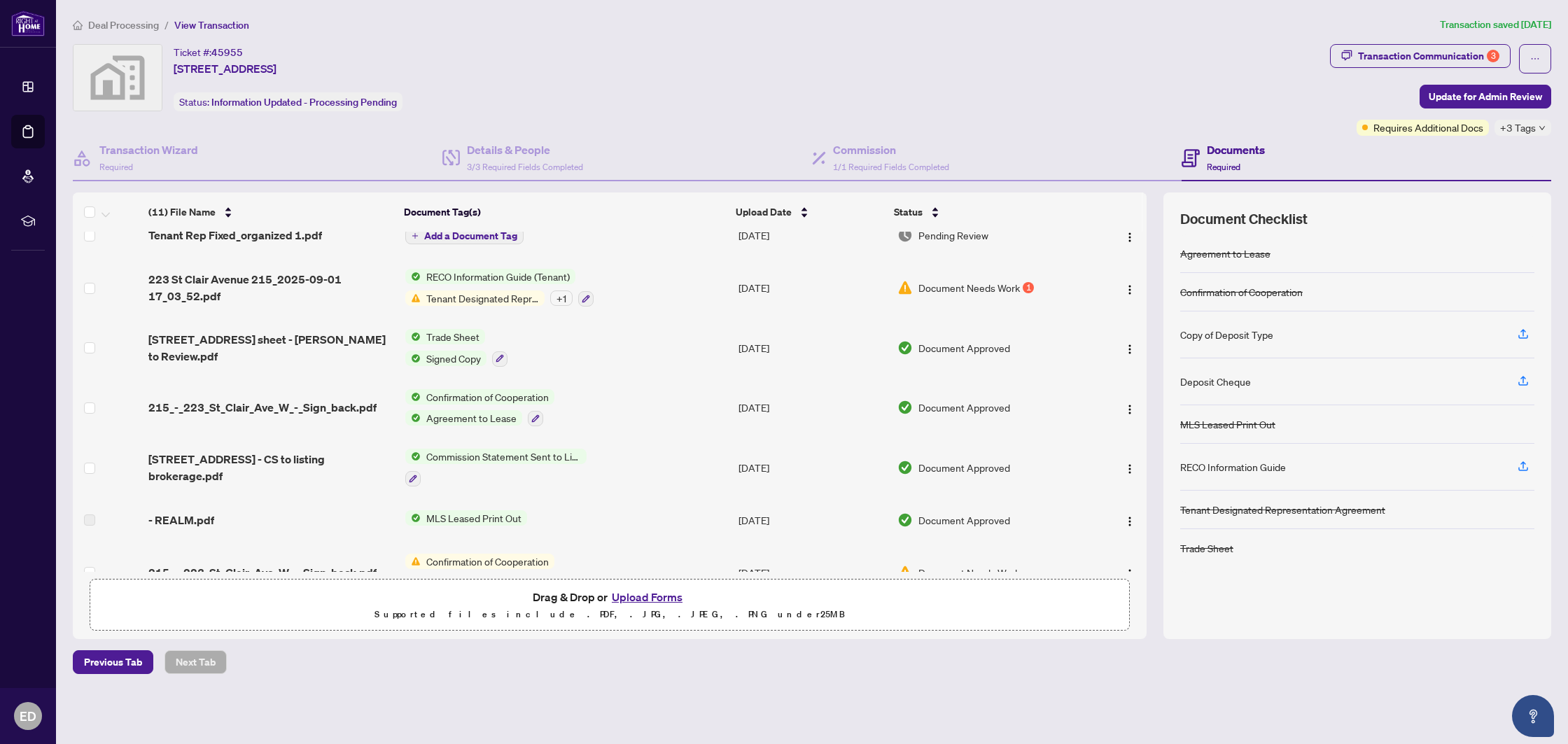
scroll to position [0, 0]
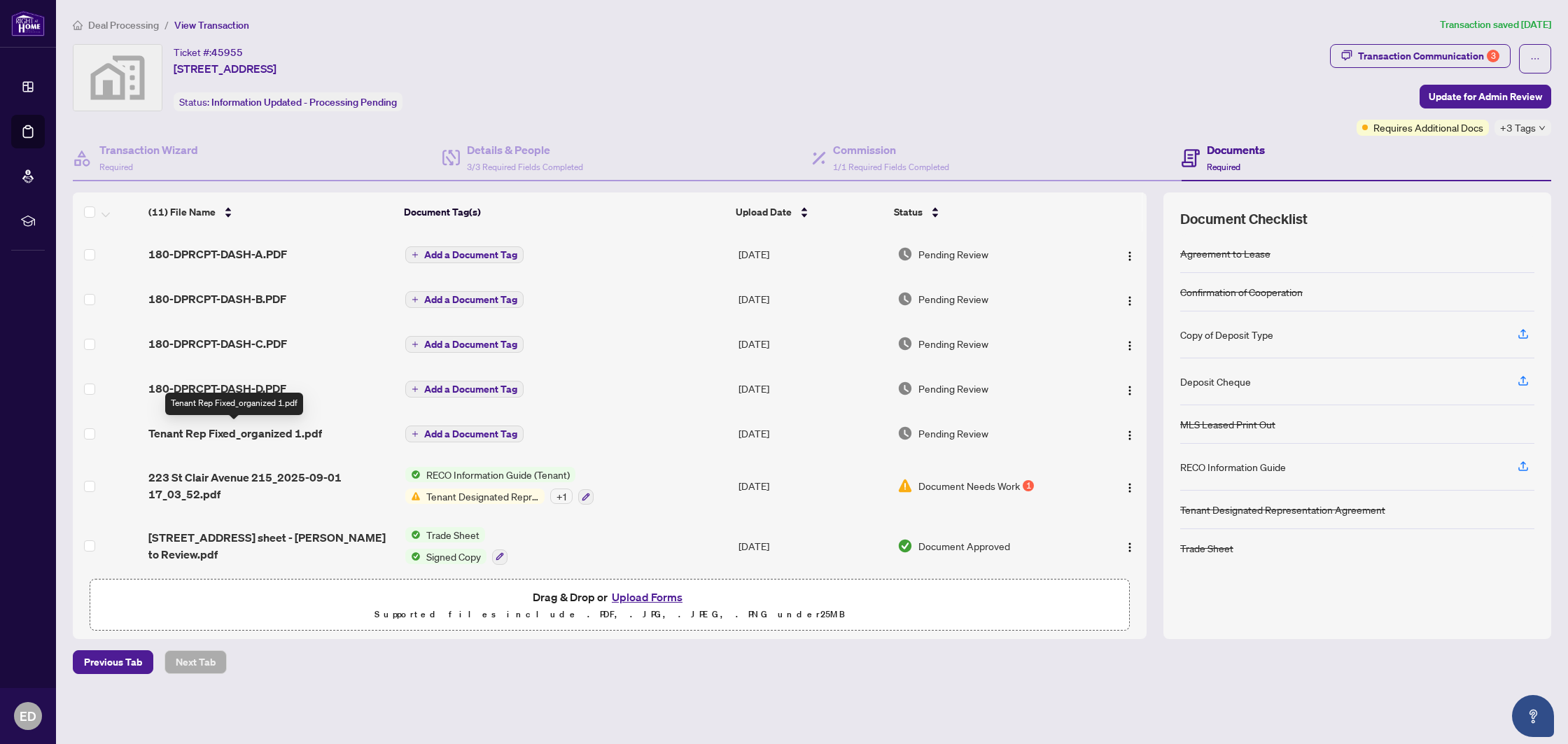
click at [221, 434] on span "Tenant Rep Fixed_organized 1.pdf" at bounding box center [234, 434] width 173 height 17
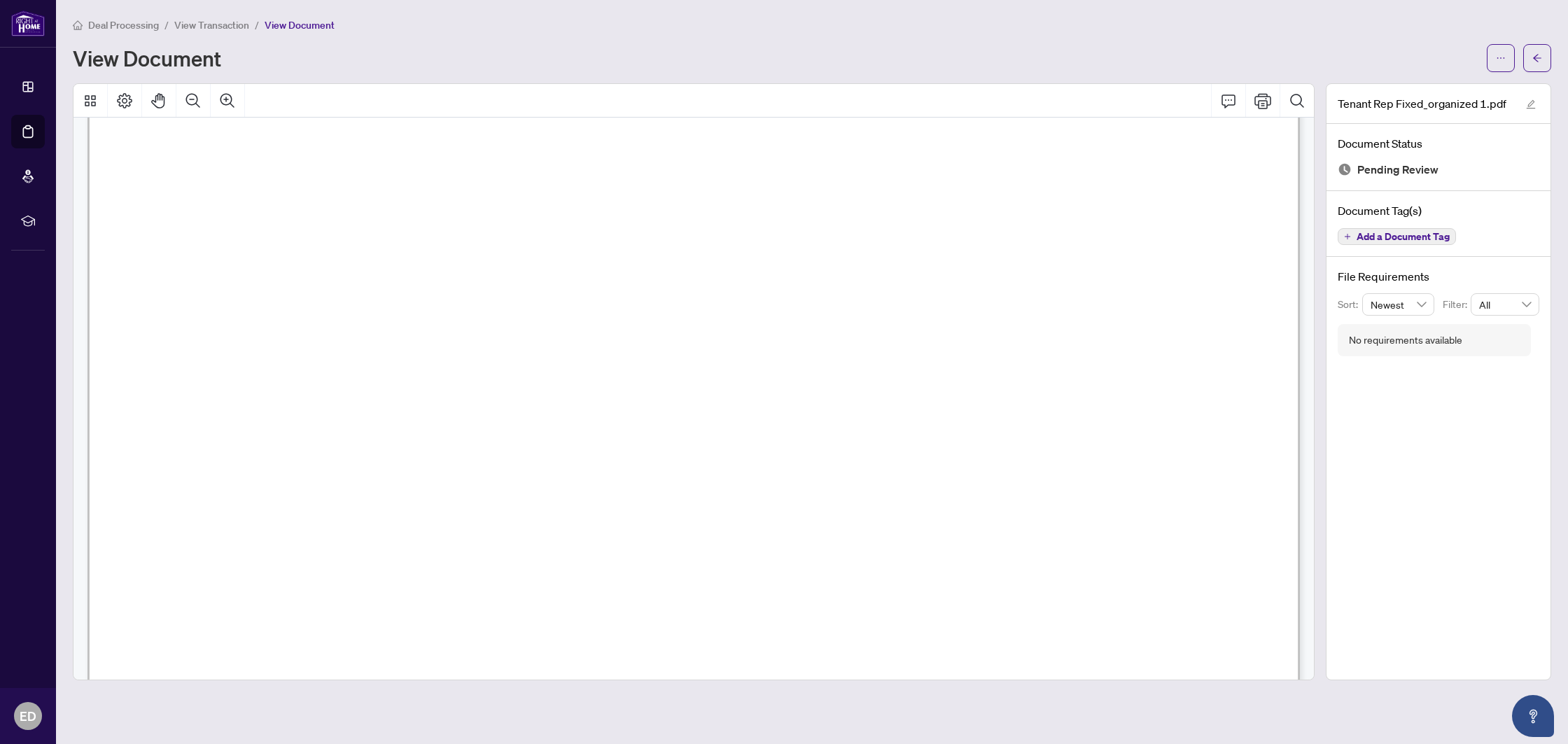
scroll to position [7469, 0]
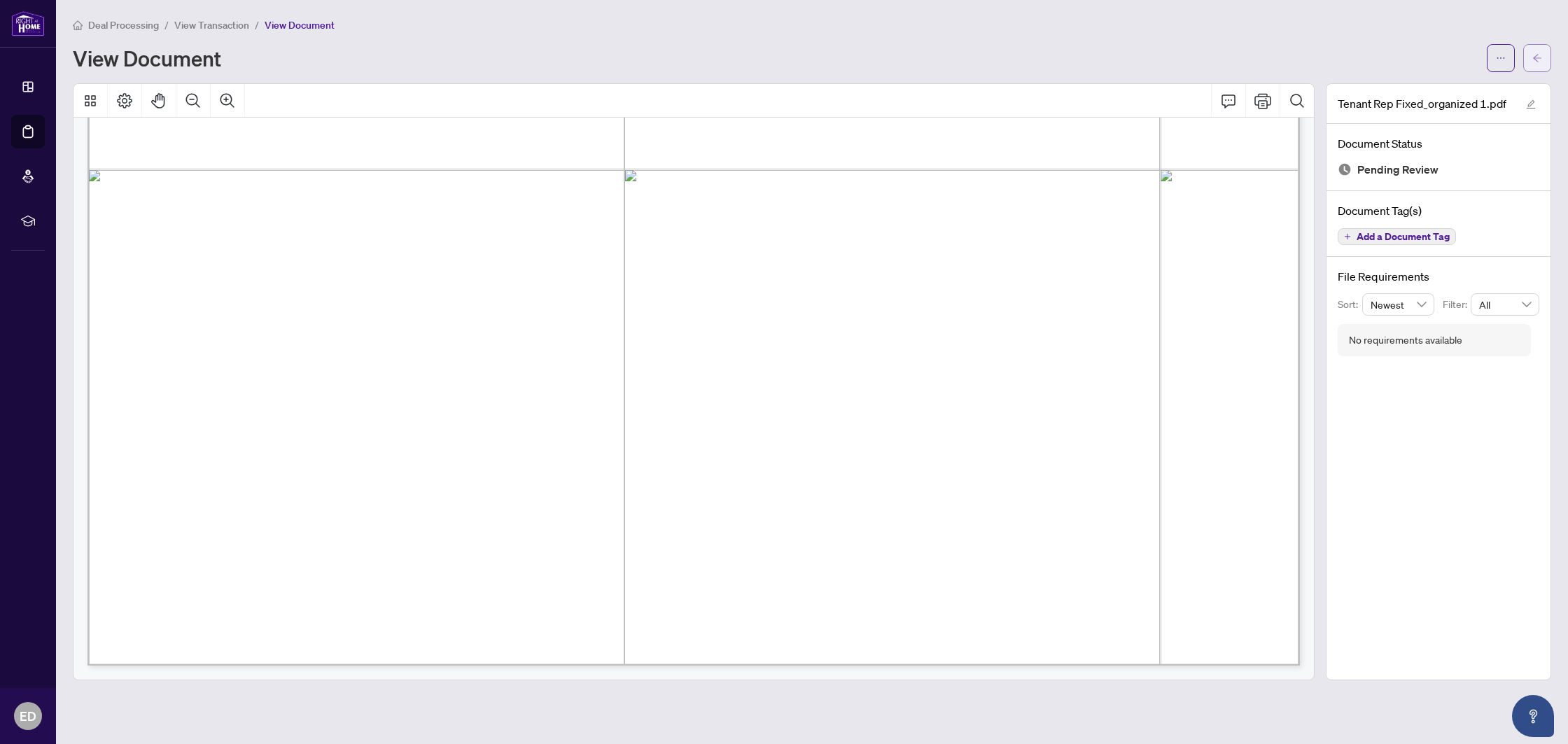
click at [1538, 57] on icon "arrow-left" at bounding box center [1537, 57] width 10 height 10
